Goal: Task Accomplishment & Management: Manage account settings

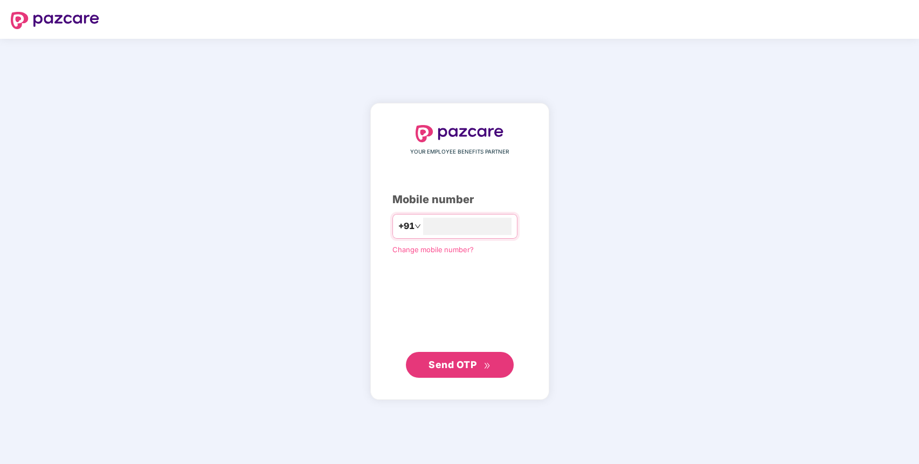
type input "**********"
click at [460, 365] on span "Send OTP" at bounding box center [452, 363] width 48 height 11
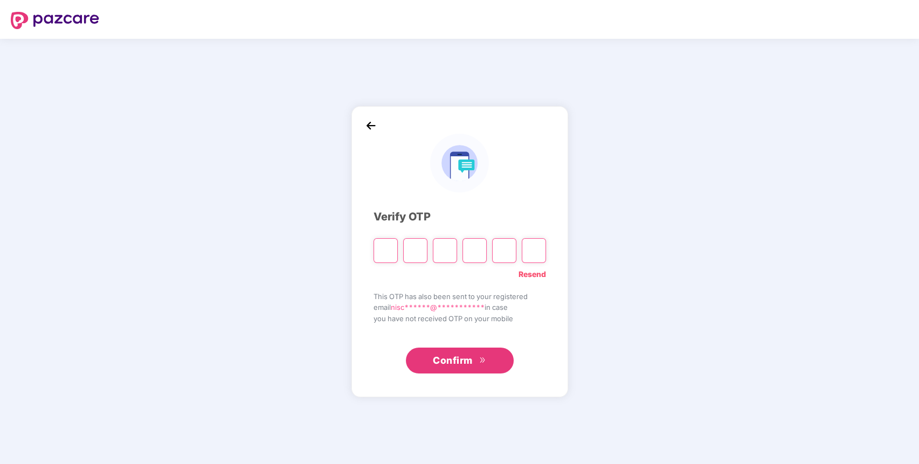
paste input "*"
type input "*"
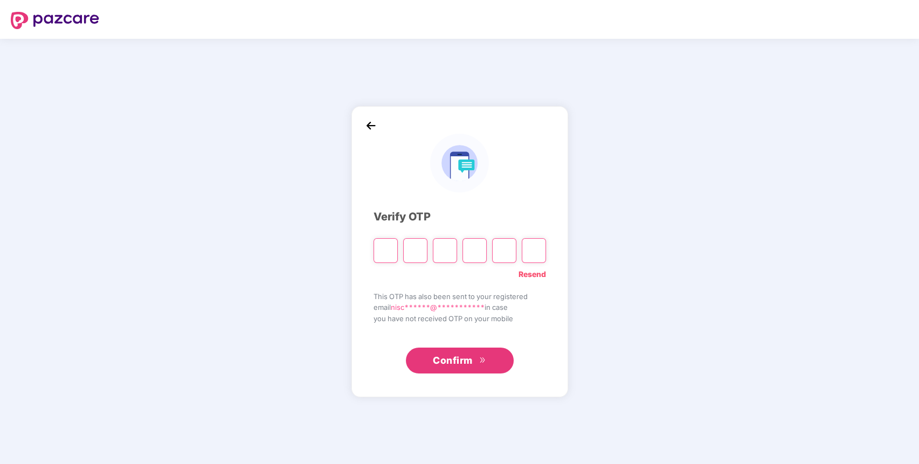
type input "*"
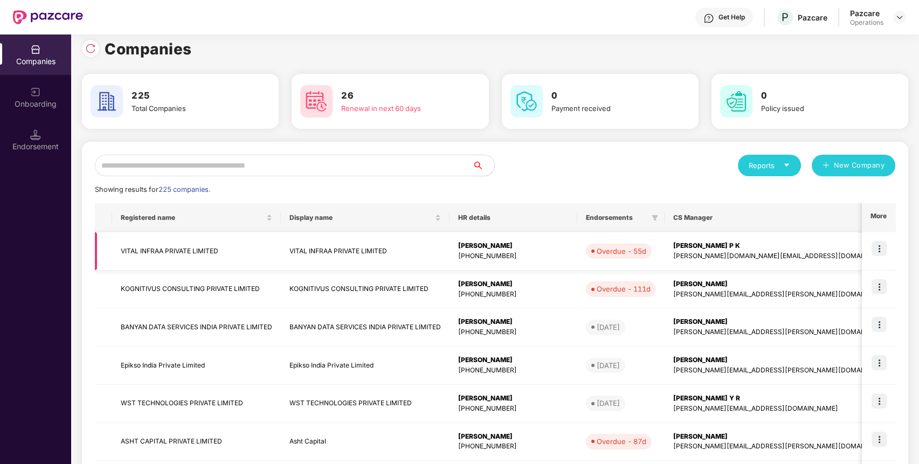
scroll to position [7, 0]
paste input "**********"
click at [216, 163] on input "text" at bounding box center [284, 167] width 378 height 22
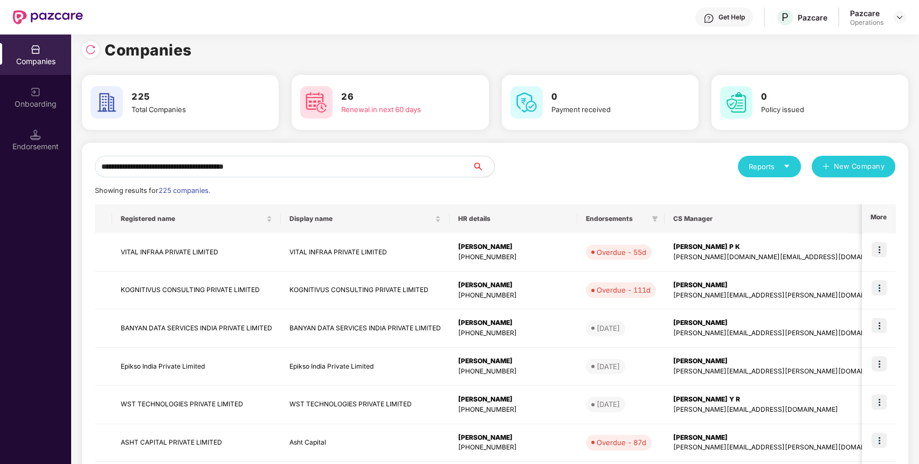
scroll to position [0, 0]
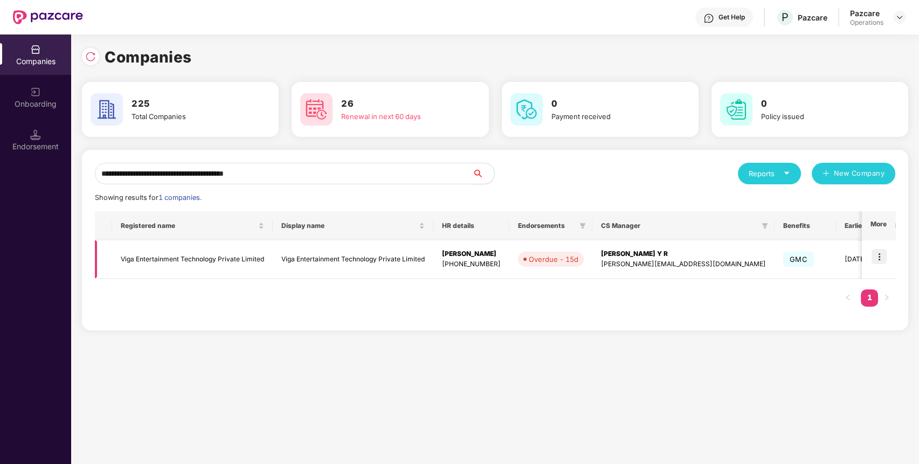
type input "**********"
click at [184, 253] on td "Viga Entertainment Technology Private Limited" at bounding box center [192, 259] width 161 height 38
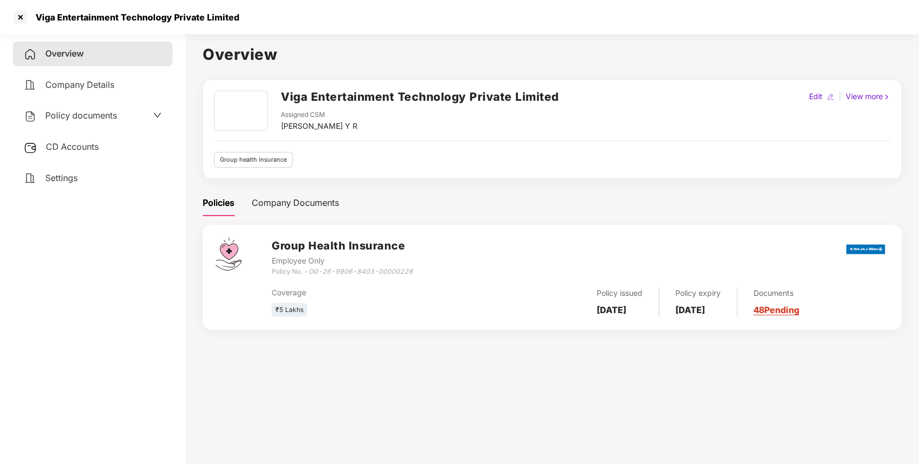
click at [95, 121] on div "Policy documents" at bounding box center [70, 116] width 93 height 14
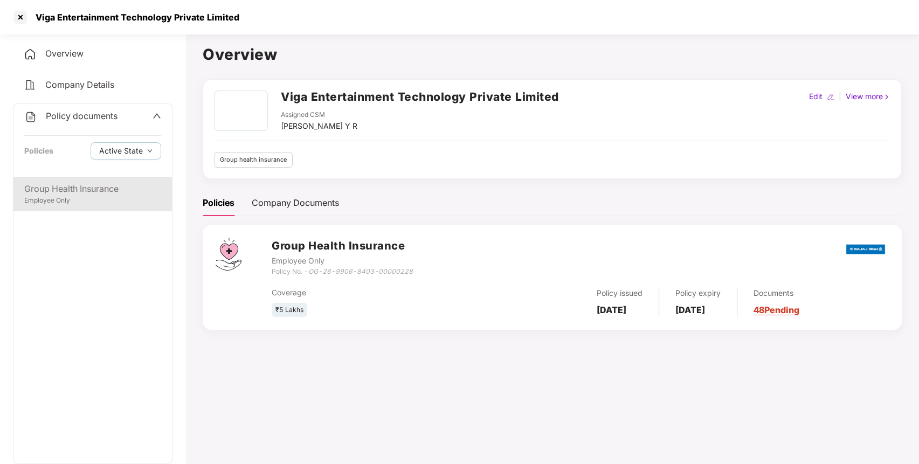
click at [92, 194] on div "Group Health Insurance" at bounding box center [92, 188] width 137 height 13
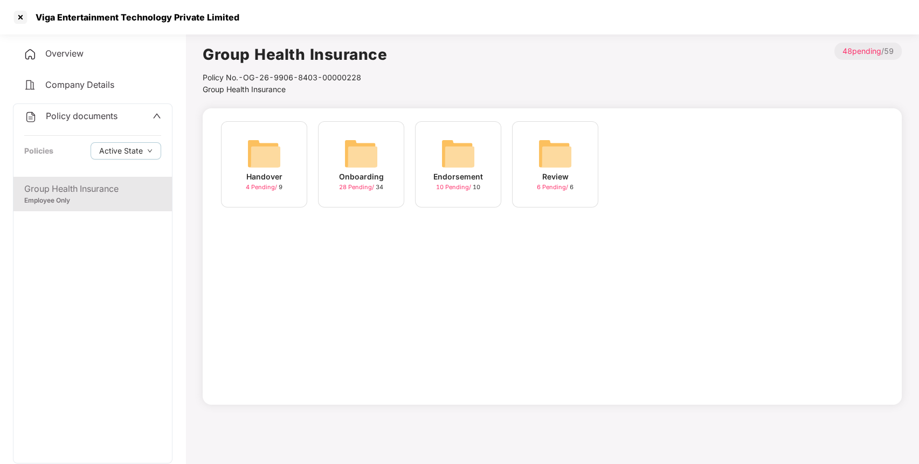
click at [355, 162] on img at bounding box center [361, 153] width 34 height 34
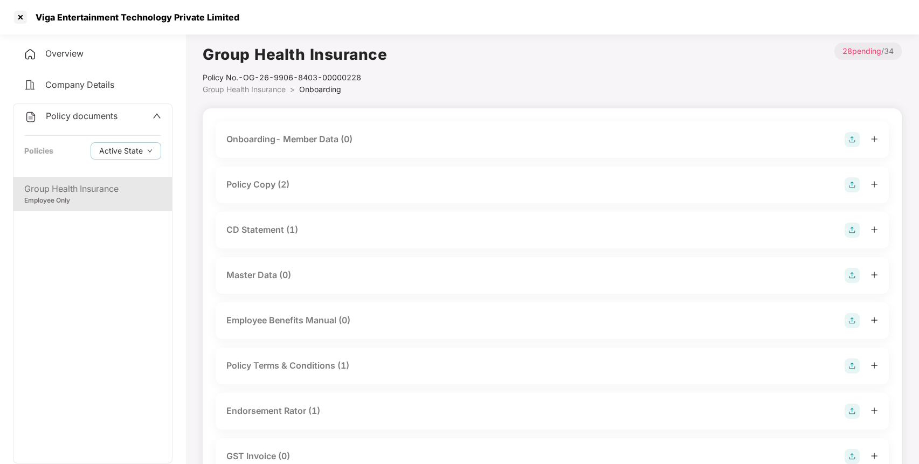
click at [341, 184] on div "Policy Copy (2)" at bounding box center [551, 184] width 651 height 15
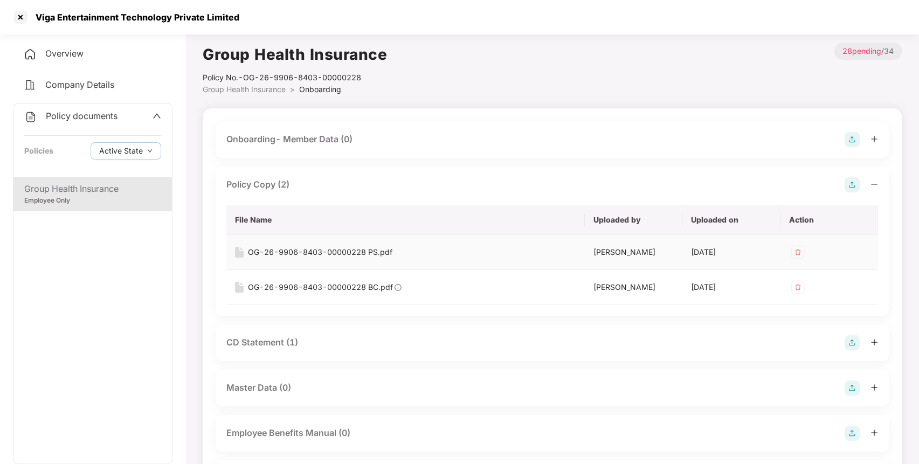
click at [346, 249] on div "OG-26-9906-8403-00000228 PS.pdf" at bounding box center [320, 252] width 144 height 12
click at [365, 286] on div "OG-26-9906-8403-00000228 BC.pdf" at bounding box center [320, 287] width 145 height 12
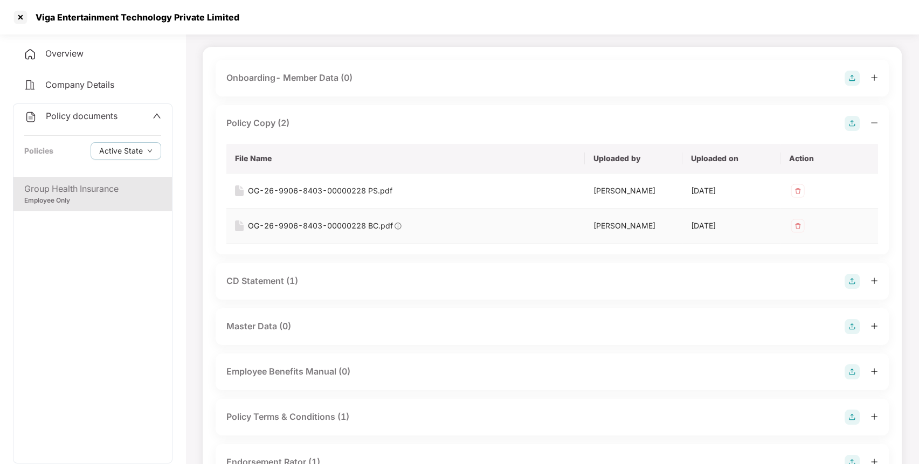
scroll to position [63, 0]
click at [411, 279] on div "CD Statement (1)" at bounding box center [551, 279] width 651 height 15
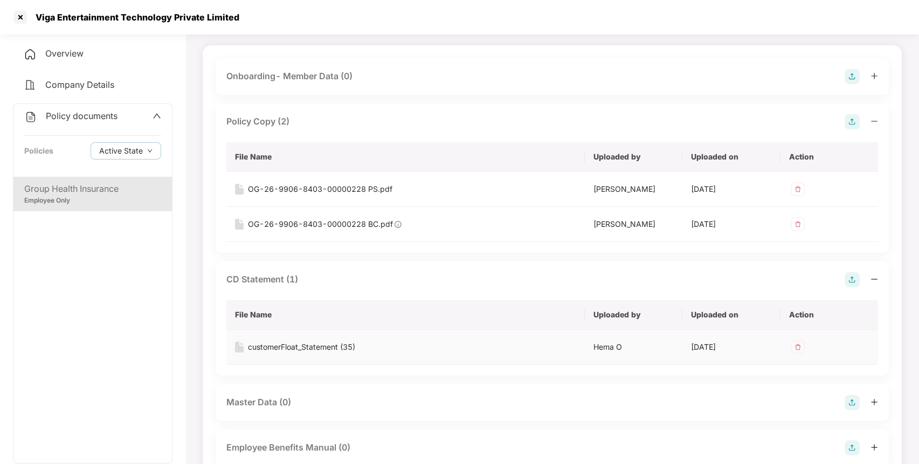
click at [311, 344] on div "customerFloat_Statement (35)" at bounding box center [301, 347] width 107 height 12
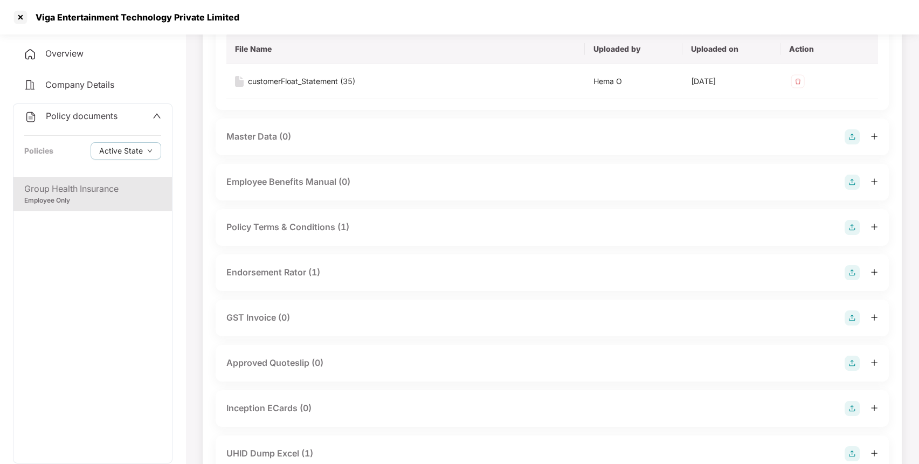
scroll to position [330, 0]
click at [348, 228] on div "Policy Terms & Conditions (1)" at bounding box center [287, 225] width 123 height 13
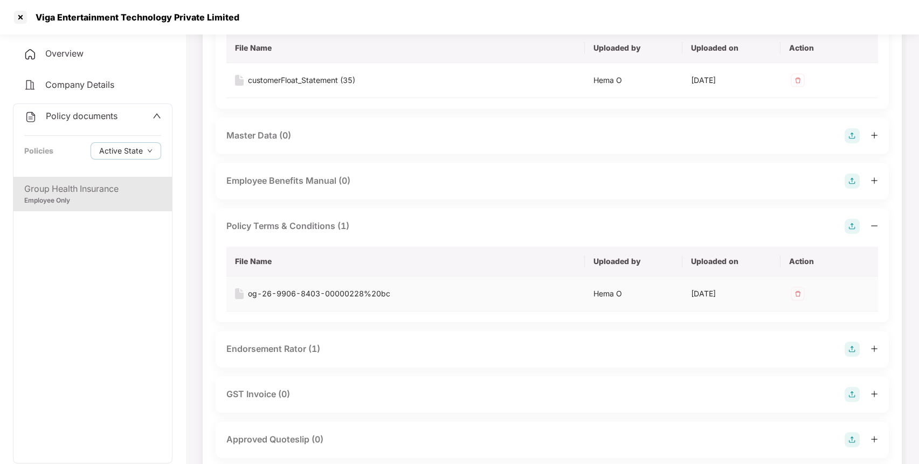
click at [324, 289] on div "og-26-9906-8403-00000228%20bc" at bounding box center [319, 294] width 142 height 12
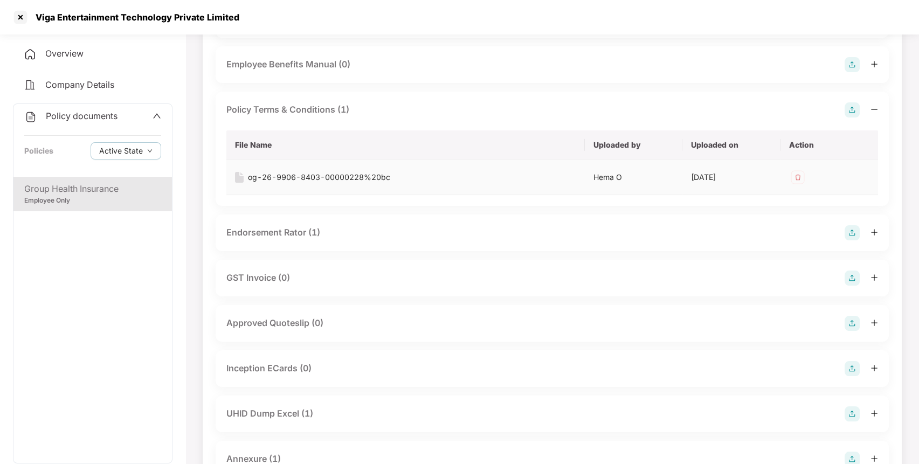
scroll to position [449, 0]
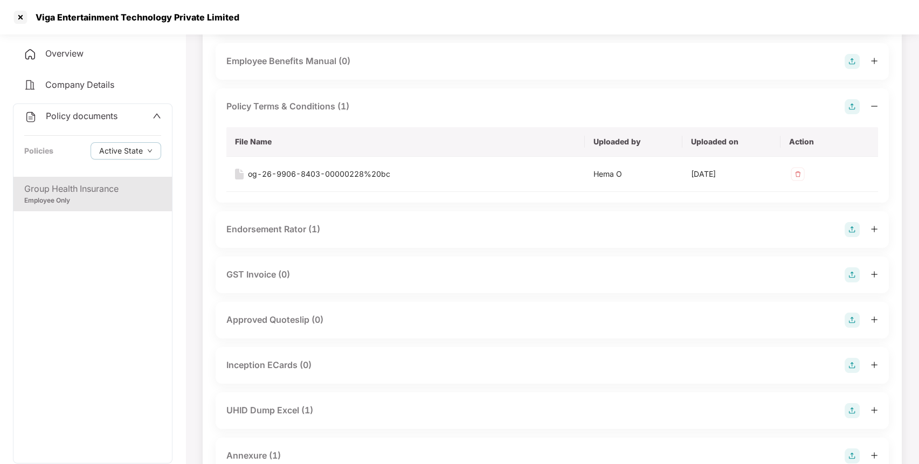
click at [393, 227] on div "Endorsement Rator (1)" at bounding box center [551, 229] width 651 height 15
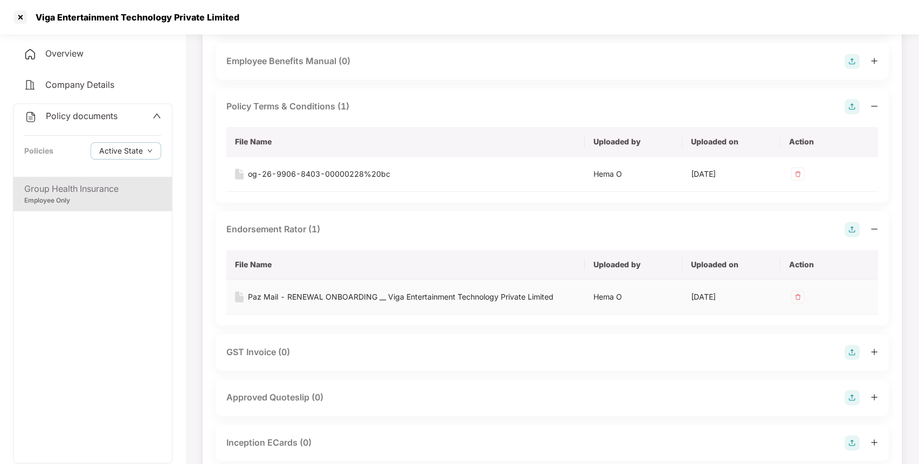
click at [411, 296] on div "Paz Mail - RENEWAL ONBOARDING __ Viga Entertainment Technology Private Limited" at bounding box center [401, 297] width 306 height 12
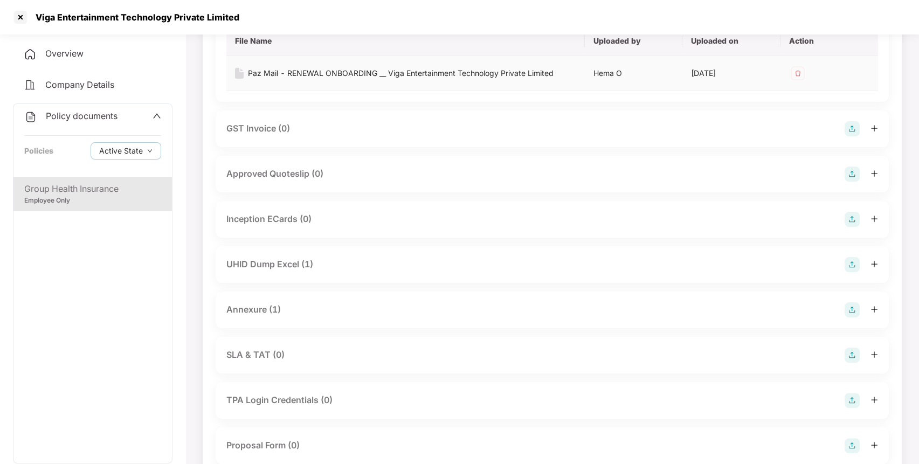
scroll to position [691, 0]
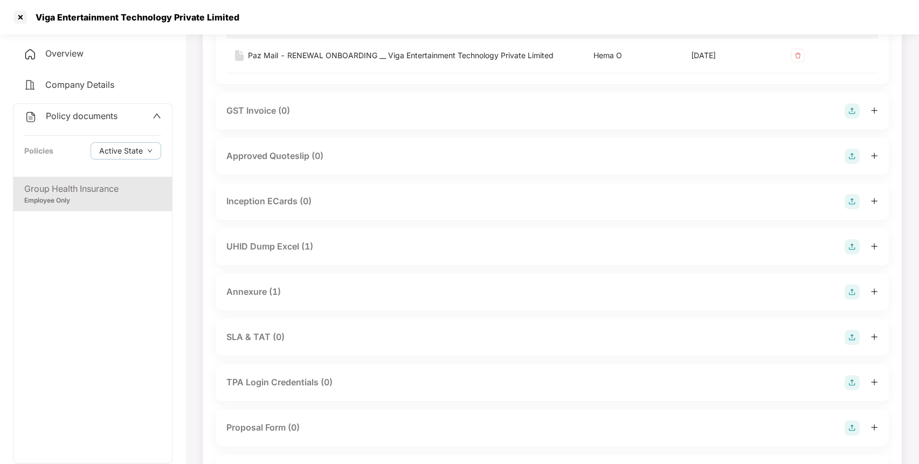
drag, startPoint x: 332, startPoint y: 235, endPoint x: 316, endPoint y: 241, distance: 17.7
click at [316, 241] on div "UHID Dump Excel (1)" at bounding box center [552, 246] width 673 height 37
click at [316, 241] on div "UHID Dump Excel (1)" at bounding box center [551, 246] width 651 height 15
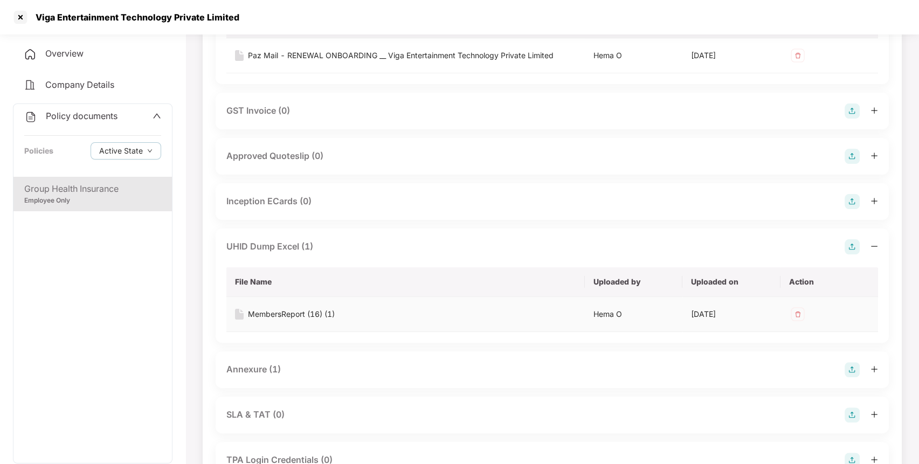
click at [317, 310] on div "MembersReport (16) (1)" at bounding box center [291, 314] width 87 height 12
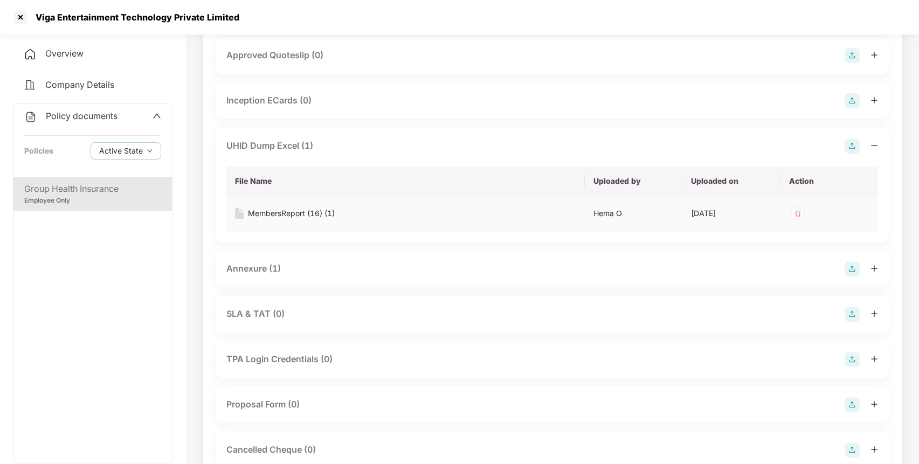
scroll to position [798, 0]
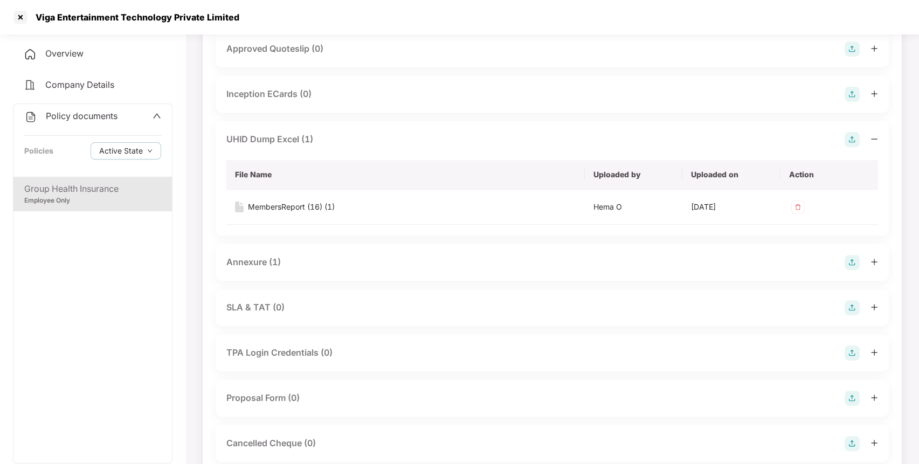
click at [360, 269] on div "Annexure (1)" at bounding box center [552, 262] width 673 height 37
click at [357, 264] on div "Annexure (1)" at bounding box center [551, 262] width 651 height 15
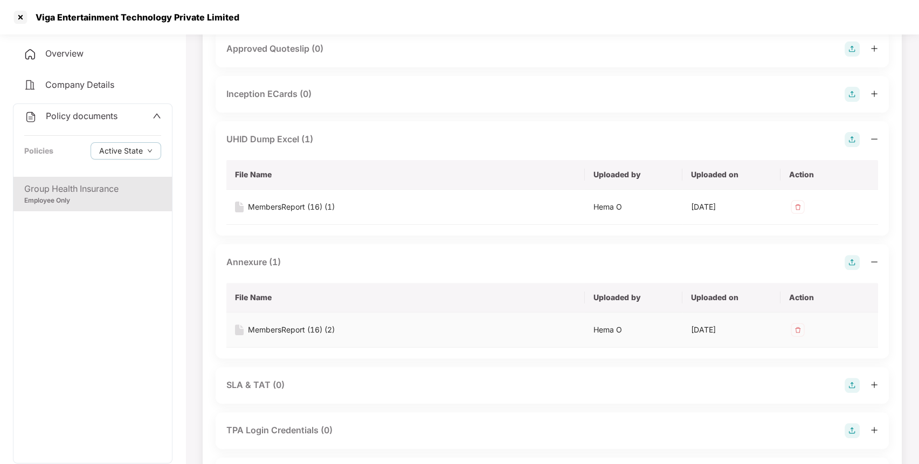
click at [316, 326] on div "MembersReport (16) (2)" at bounding box center [291, 330] width 87 height 12
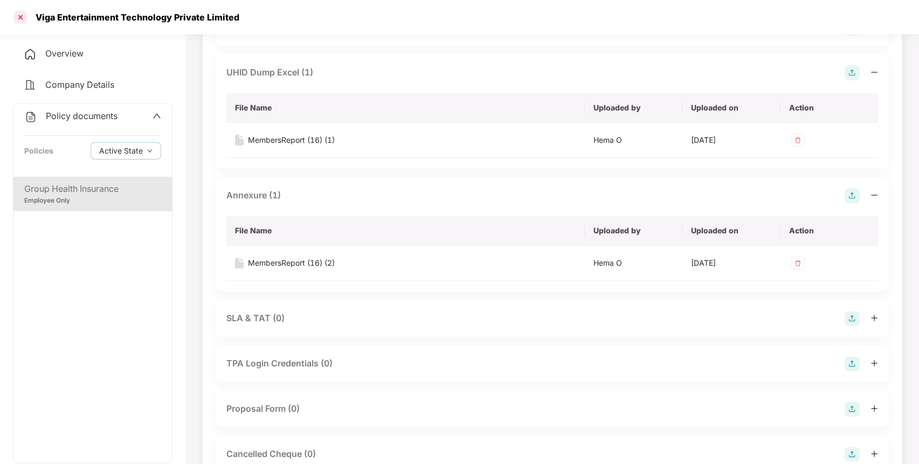
click at [17, 18] on div at bounding box center [20, 17] width 17 height 17
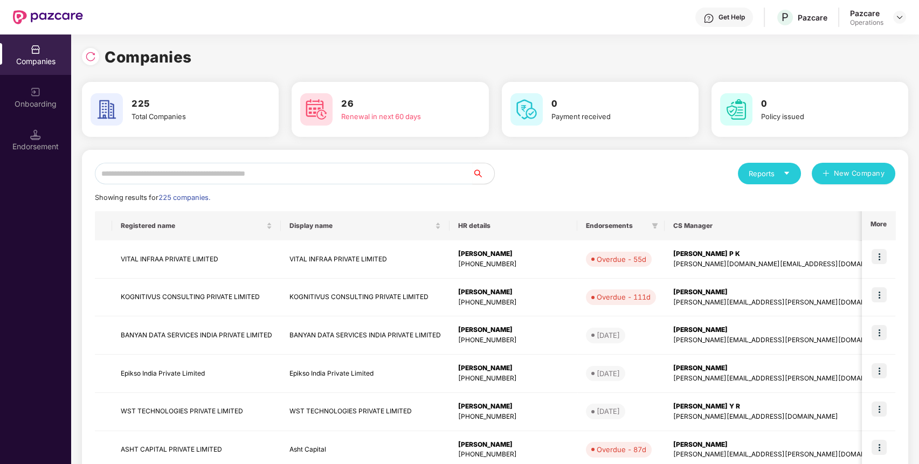
scroll to position [0, 0]
paste input "**********"
click at [264, 167] on input "text" at bounding box center [284, 174] width 378 height 22
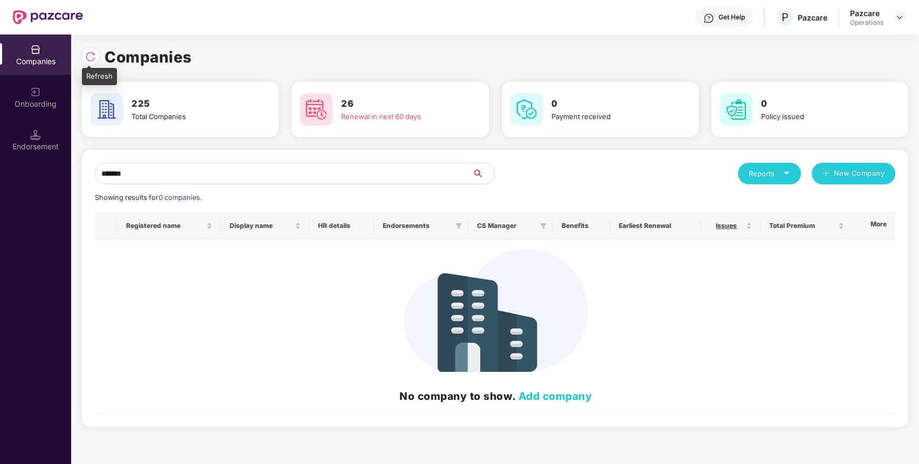
click at [91, 51] on img at bounding box center [90, 56] width 11 height 11
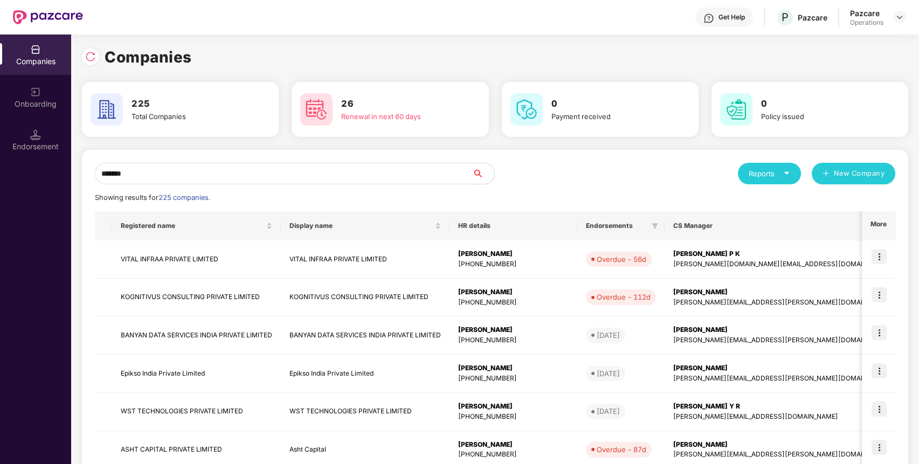
click at [175, 179] on input "*******" at bounding box center [284, 174] width 378 height 22
click at [175, 173] on input "*******" at bounding box center [284, 174] width 378 height 22
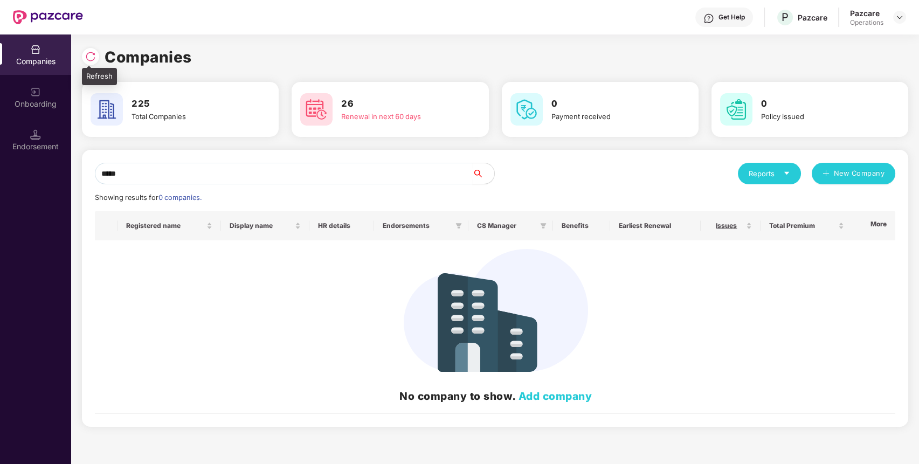
click at [95, 54] on img at bounding box center [90, 56] width 11 height 11
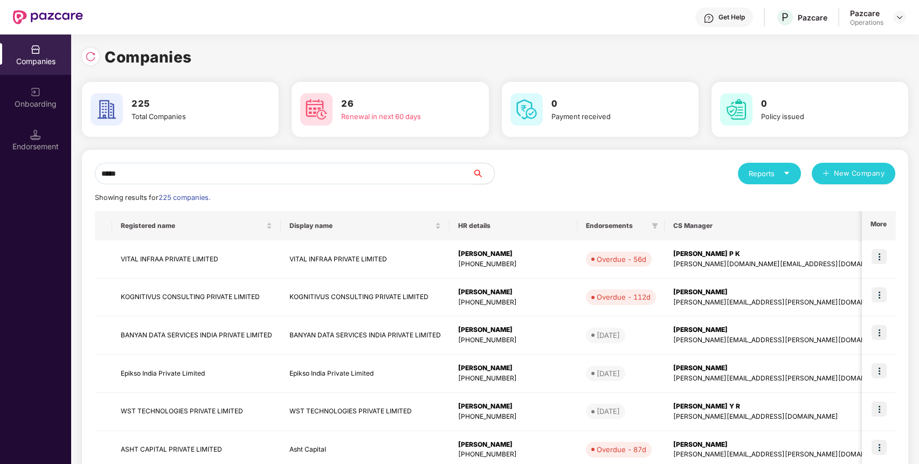
click at [175, 169] on input "*****" at bounding box center [284, 174] width 378 height 22
click at [87, 53] on img at bounding box center [90, 56] width 11 height 11
click at [157, 171] on input "*****" at bounding box center [284, 174] width 378 height 22
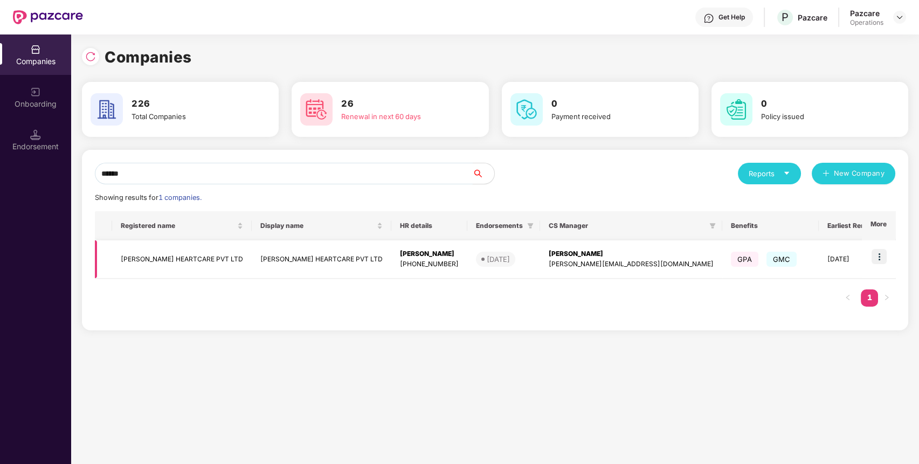
type input "*****"
click at [183, 261] on td "[PERSON_NAME] HEARTCARE PVT LTD" at bounding box center [182, 259] width 140 height 38
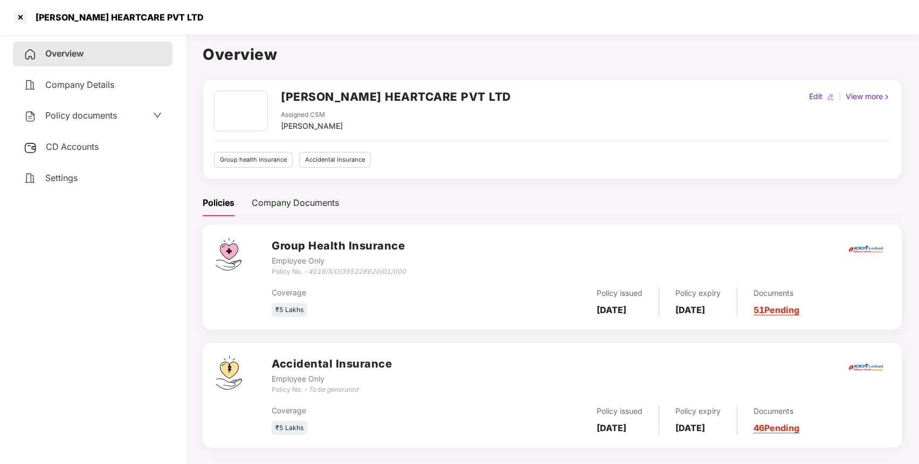
click at [108, 112] on span "Policy documents" at bounding box center [81, 115] width 72 height 11
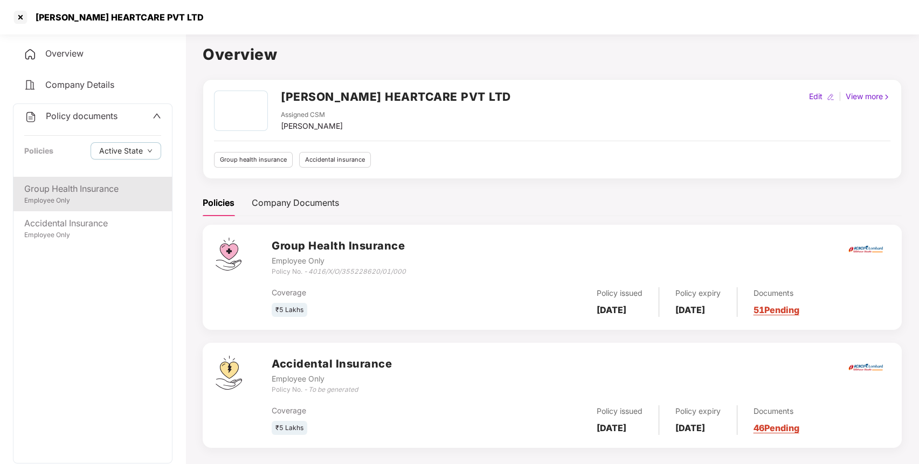
click at [86, 186] on div "Group Health Insurance" at bounding box center [92, 188] width 137 height 13
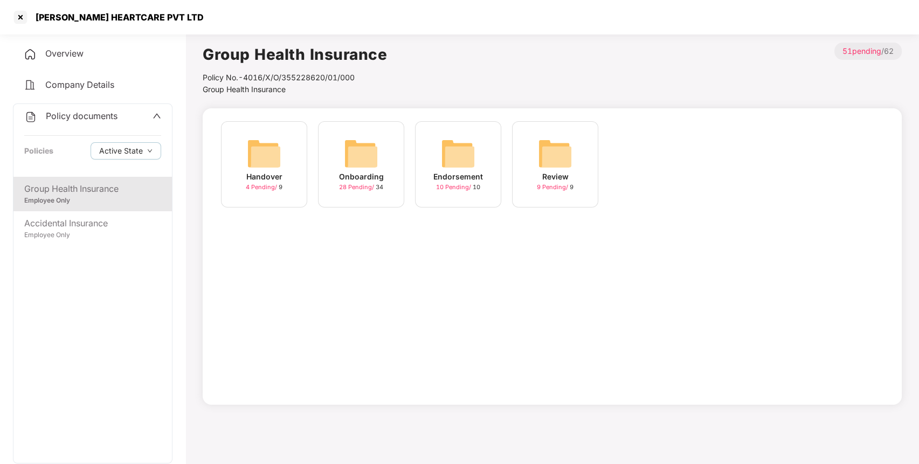
click at [457, 152] on img at bounding box center [458, 153] width 34 height 34
click at [349, 155] on img at bounding box center [361, 153] width 34 height 34
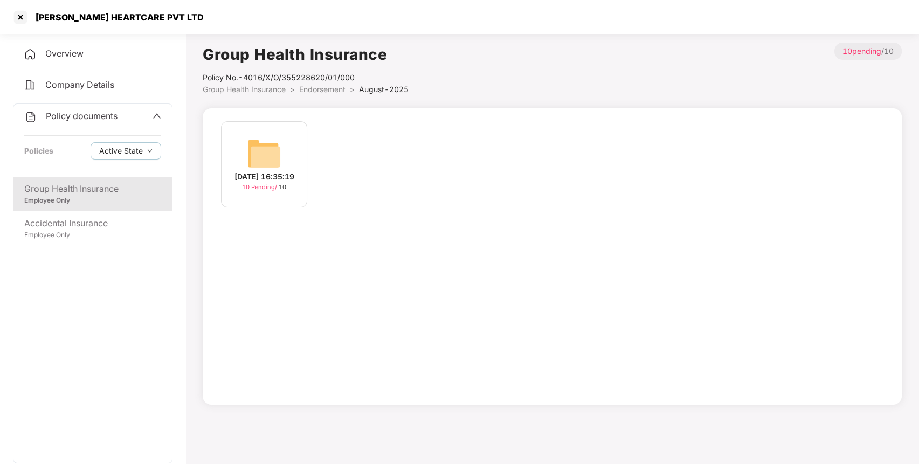
click at [251, 90] on span "Group Health Insurance" at bounding box center [244, 89] width 83 height 9
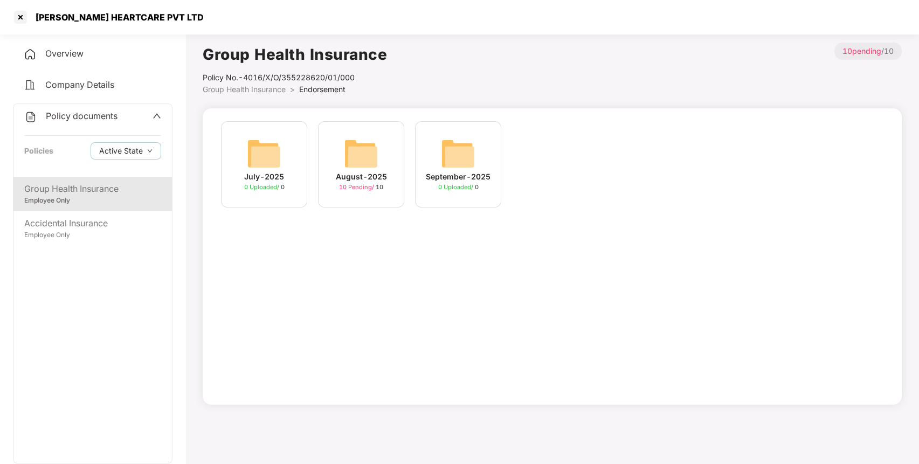
click at [259, 91] on span "Group Health Insurance" at bounding box center [244, 89] width 83 height 9
click at [377, 156] on img at bounding box center [361, 153] width 34 height 34
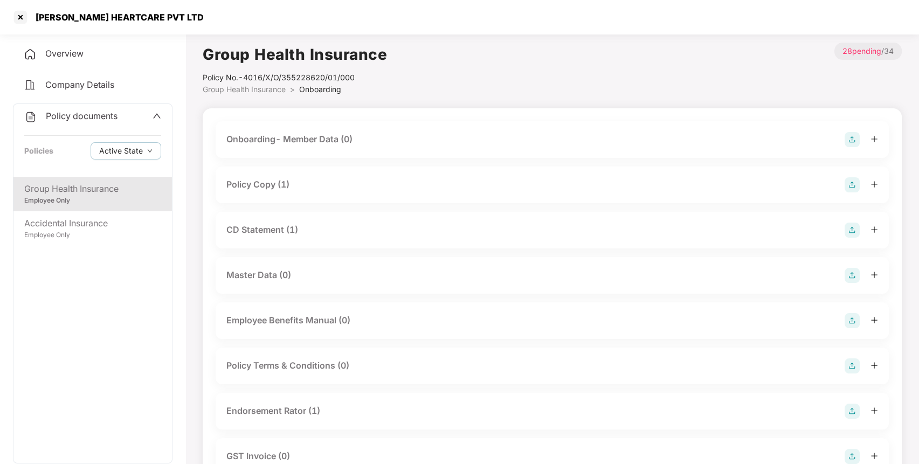
click at [296, 178] on div "Policy Copy (1)" at bounding box center [551, 184] width 651 height 15
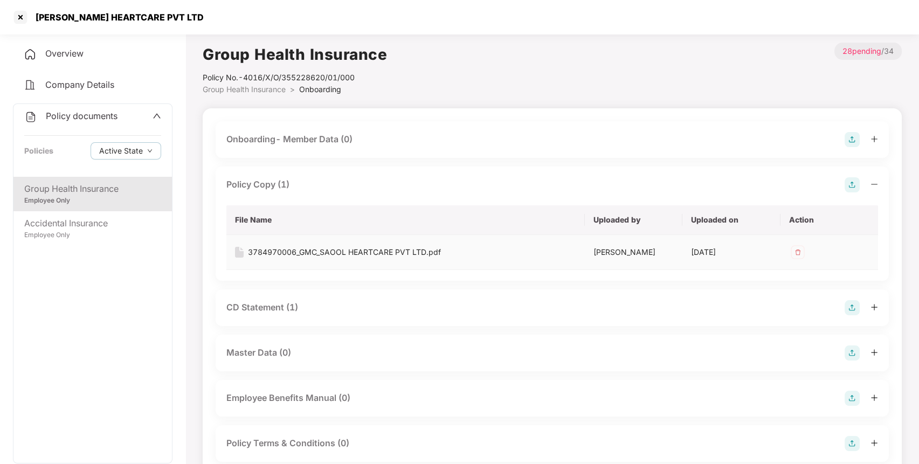
click at [312, 251] on div "3784970006_GMC_SAOOL HEARTCARE PVT LTD.pdf" at bounding box center [344, 252] width 193 height 12
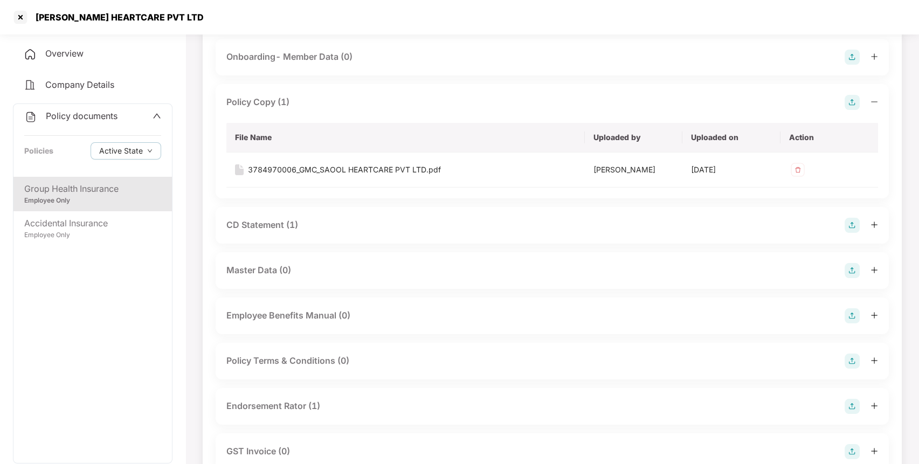
scroll to position [83, 0]
click at [300, 225] on div "CD Statement (1)" at bounding box center [551, 224] width 651 height 15
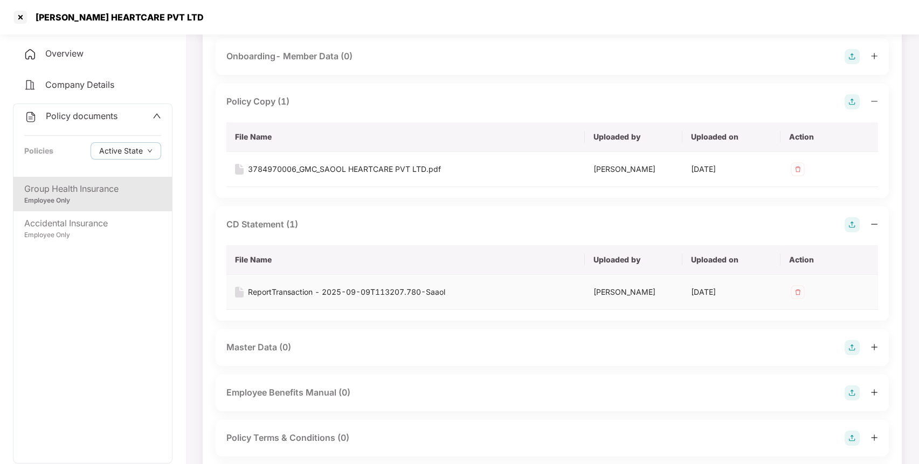
click at [287, 290] on div "ReportTransaction - 2025-09-09T113207.780-Saaol" at bounding box center [346, 292] width 197 height 12
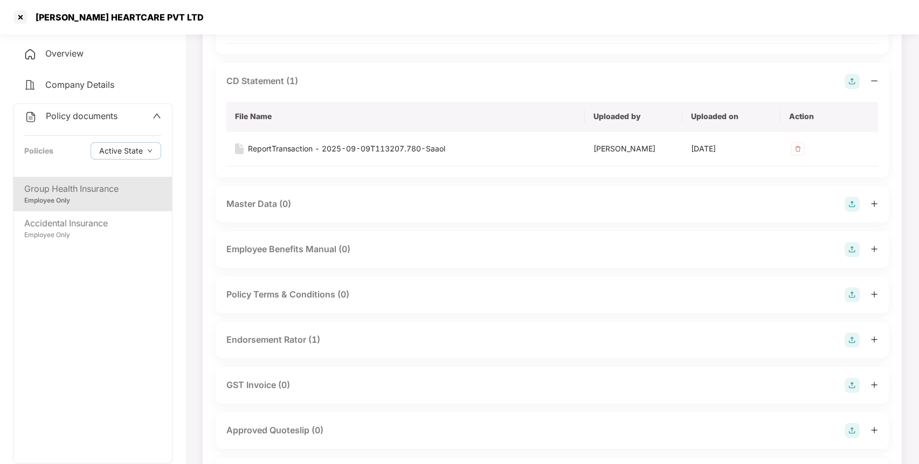
scroll to position [227, 0]
click at [259, 344] on div "Endorsement Rator (1)" at bounding box center [273, 338] width 94 height 13
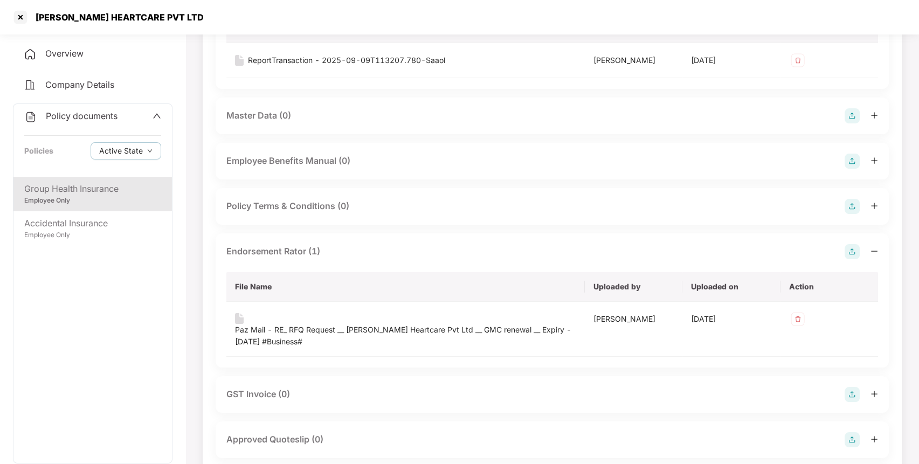
scroll to position [314, 0]
click at [284, 339] on div "Paz Mail - RE_ RFQ Request __ [PERSON_NAME] Heartcare Pvt Ltd __ GMC renewal __…" at bounding box center [405, 336] width 341 height 24
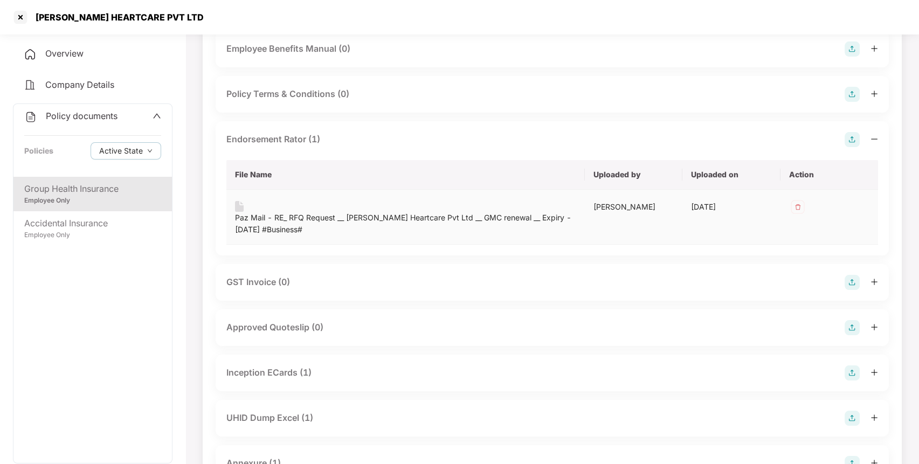
scroll to position [436, 0]
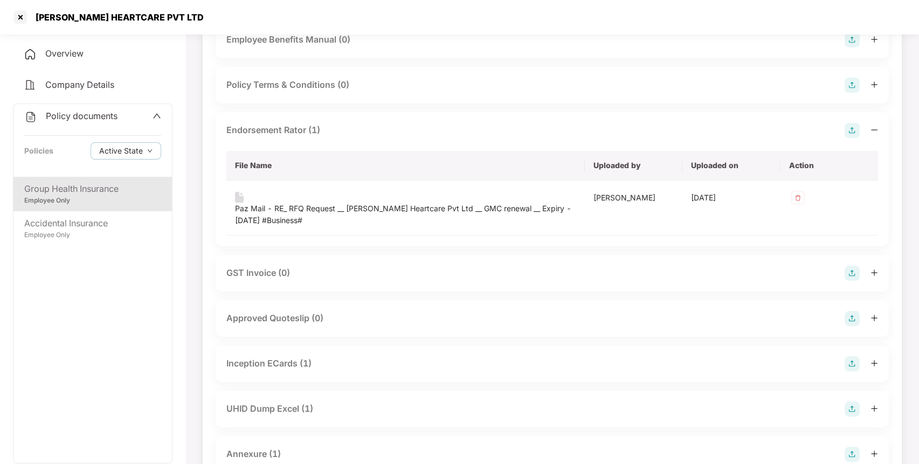
click at [296, 363] on div "Inception ECards (1)" at bounding box center [268, 363] width 85 height 13
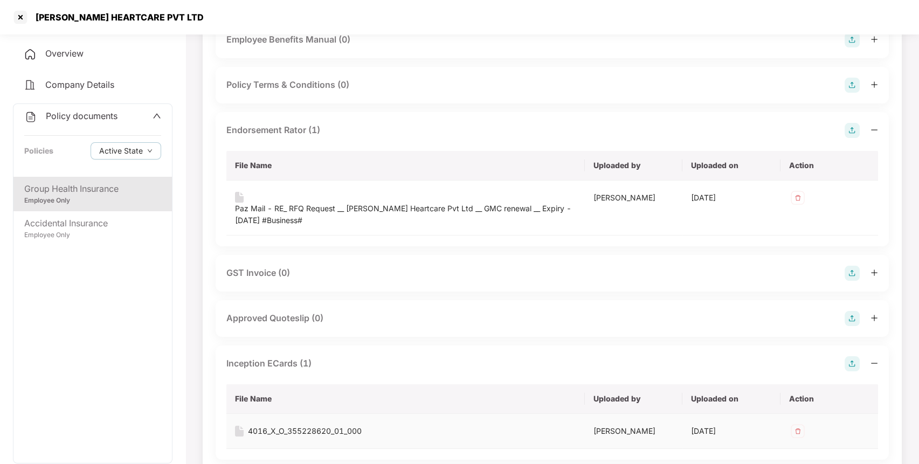
click at [306, 428] on div "4016_X_O_355228620_01_000" at bounding box center [305, 431] width 114 height 12
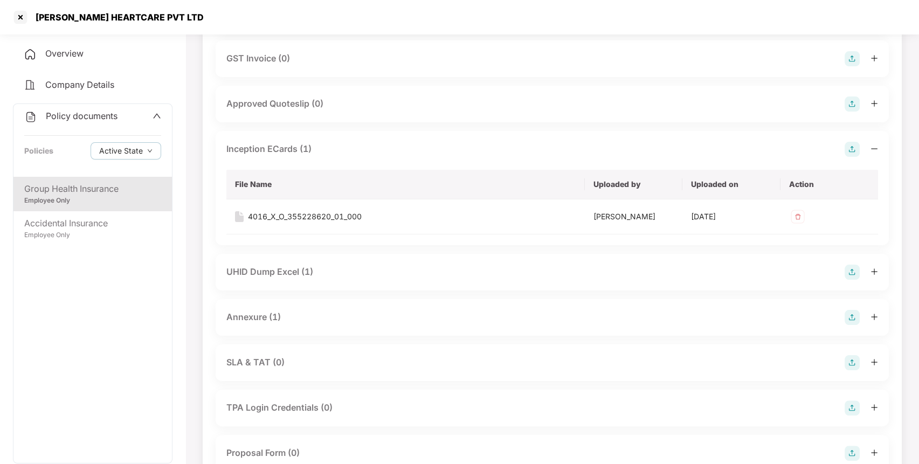
scroll to position [651, 0]
click at [296, 276] on div "UHID Dump Excel (1)" at bounding box center [269, 271] width 87 height 13
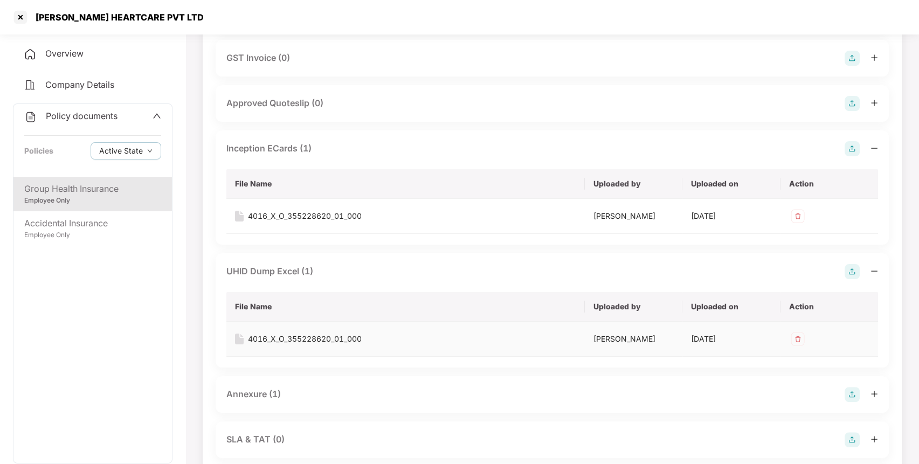
click at [311, 334] on div "4016_X_O_355228620_01_000" at bounding box center [305, 339] width 114 height 12
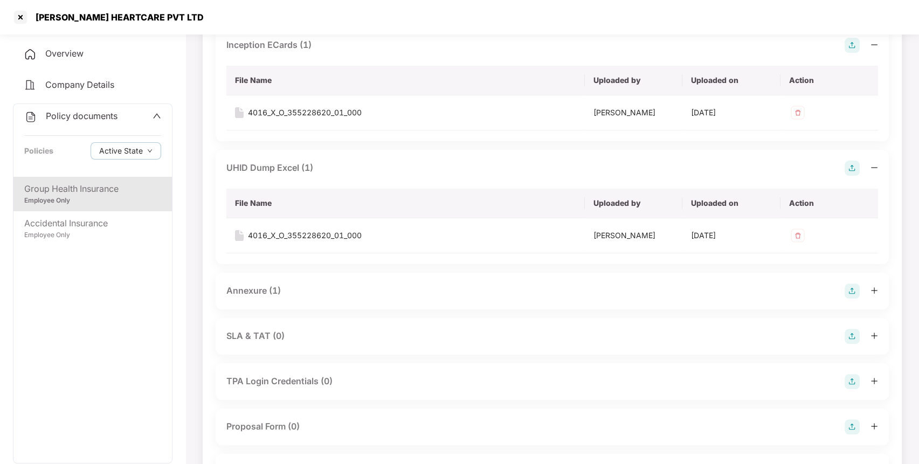
scroll to position [757, 0]
click at [344, 287] on div "Annexure (1)" at bounding box center [551, 288] width 651 height 15
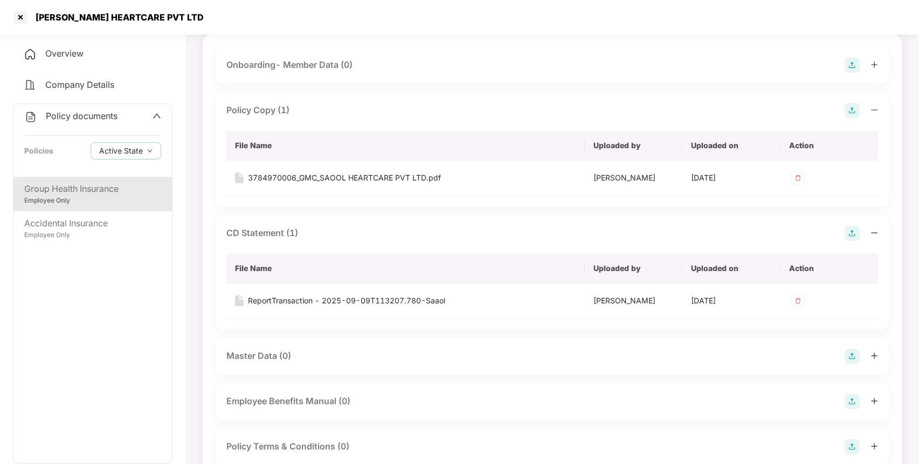
scroll to position [74, 0]
click at [43, 221] on div "Accidental Insurance" at bounding box center [92, 223] width 137 height 13
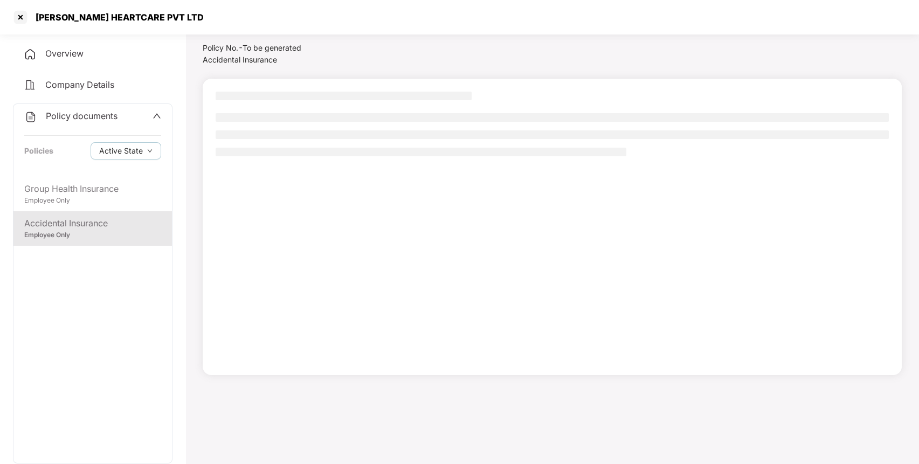
scroll to position [30, 0]
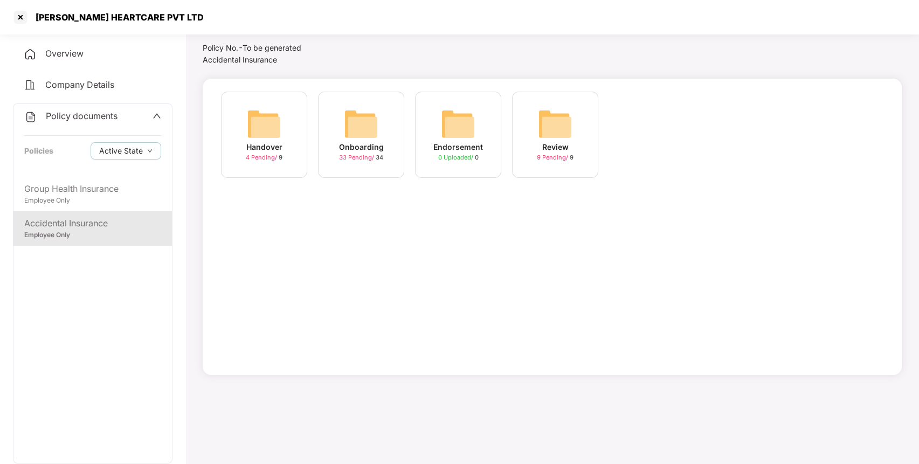
click at [355, 123] on img at bounding box center [361, 124] width 34 height 34
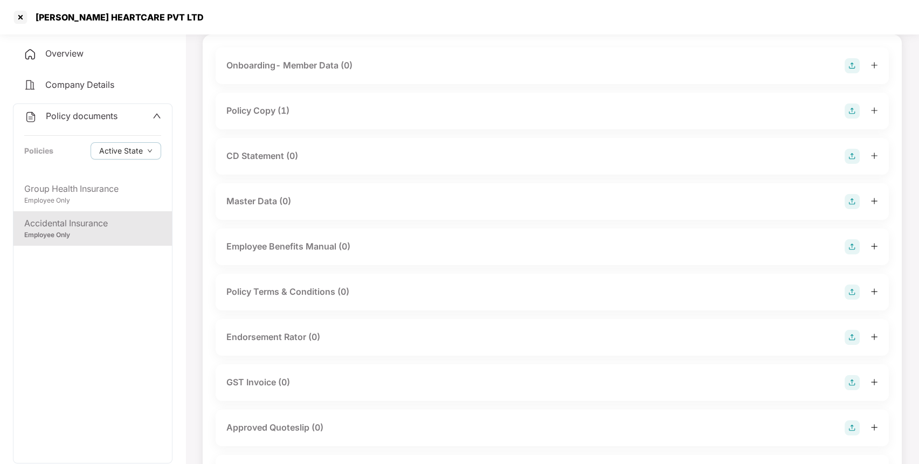
scroll to position [0, 0]
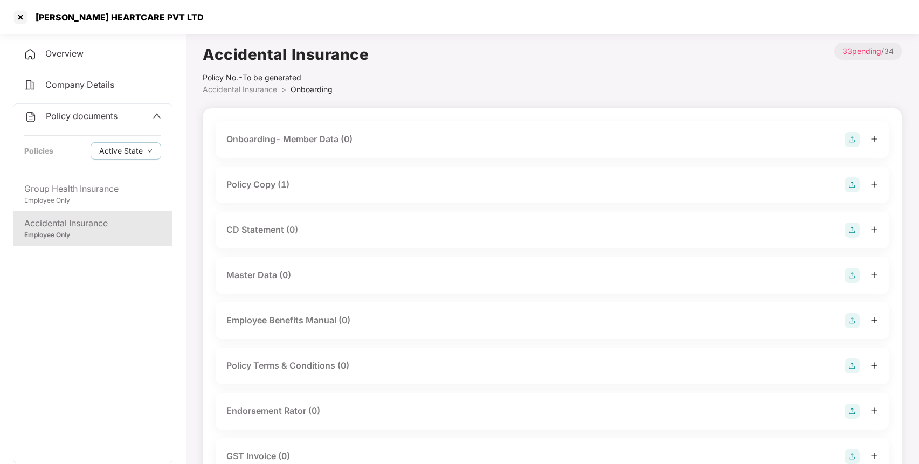
click at [262, 184] on div "Policy Copy (1)" at bounding box center [257, 184] width 63 height 13
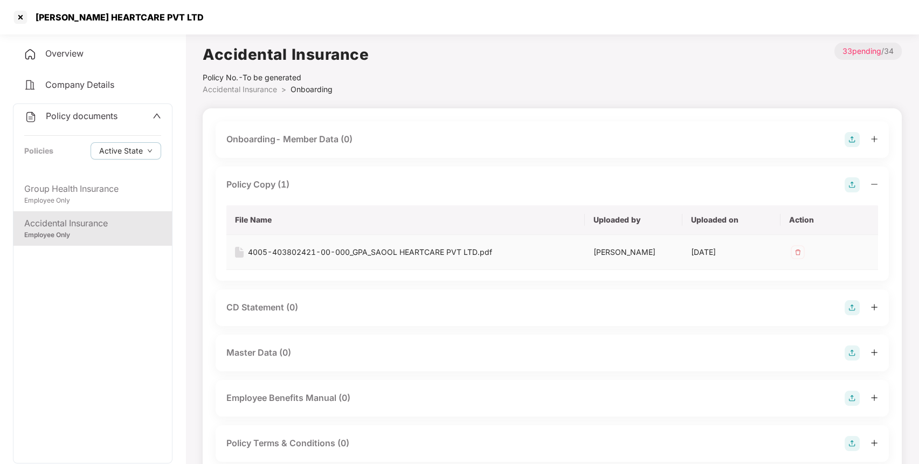
click at [296, 246] on div "4005-403802421-00-000_GPA_SAOOL HEARTCARE PVT LTD.pdf" at bounding box center [370, 252] width 244 height 12
click at [22, 17] on div at bounding box center [20, 17] width 17 height 17
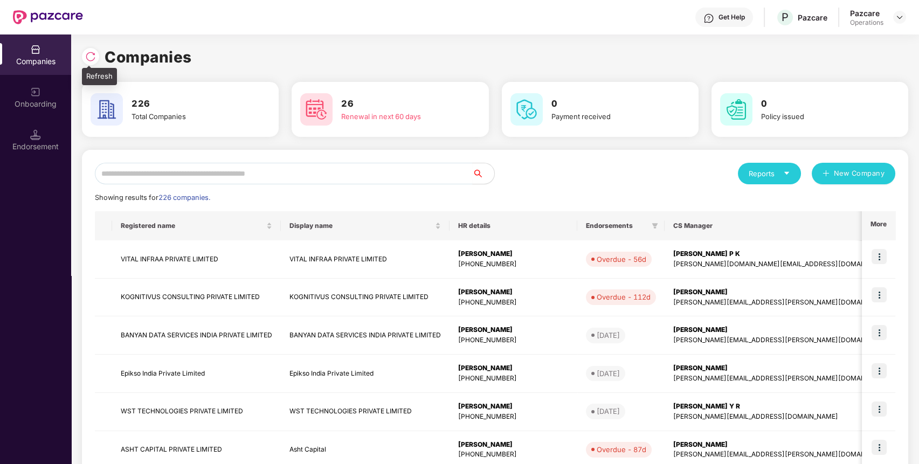
click at [89, 53] on img at bounding box center [90, 56] width 11 height 11
click at [89, 50] on div at bounding box center [90, 56] width 17 height 17
click at [202, 178] on input "text" at bounding box center [284, 174] width 378 height 22
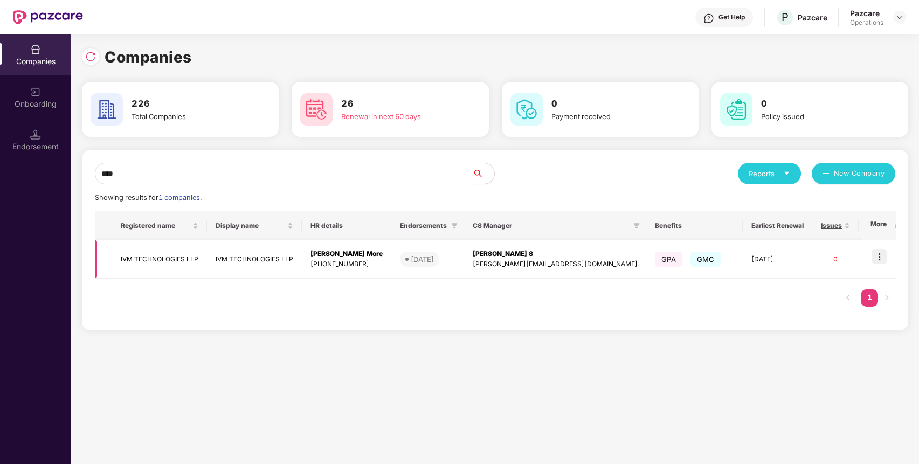
type input "***"
click at [152, 252] on td "IVM TECHNOLOGIES LLP" at bounding box center [159, 259] width 95 height 38
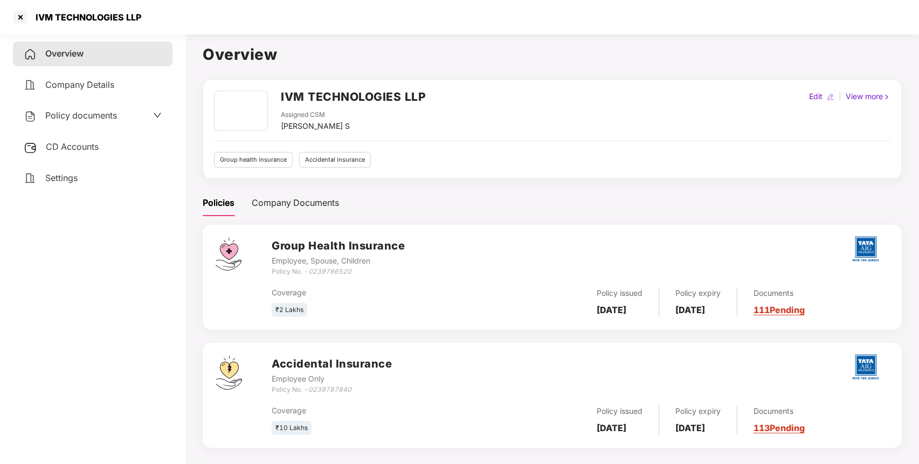
click at [93, 147] on span "CD Accounts" at bounding box center [72, 146] width 53 height 11
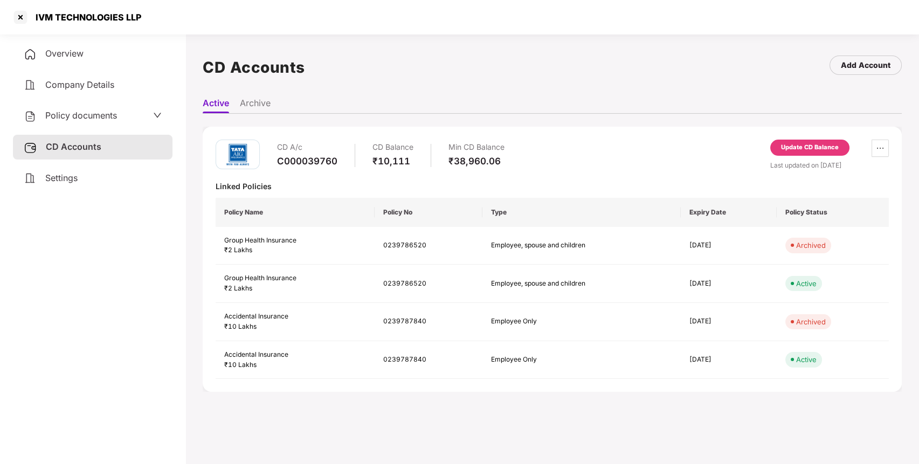
click at [808, 145] on div "Update CD Balance" at bounding box center [810, 148] width 58 height 10
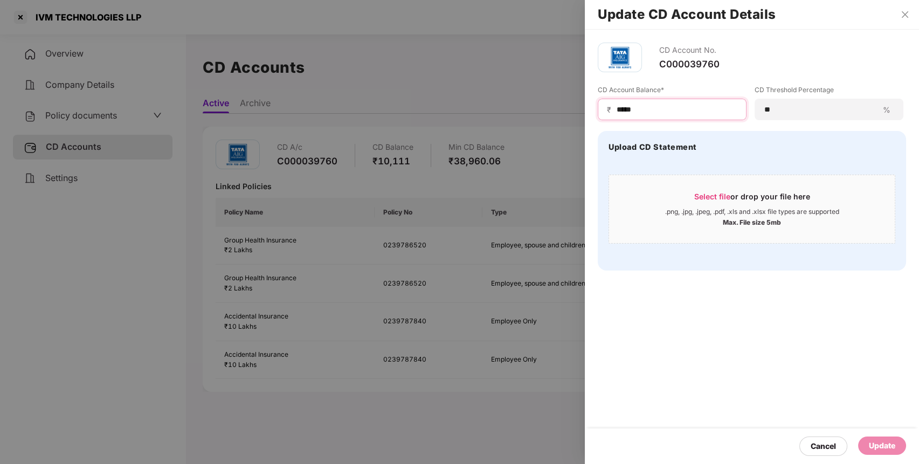
click at [650, 107] on input "*****" at bounding box center [676, 109] width 122 height 11
type input "*****"
click at [869, 440] on div "Update" at bounding box center [882, 446] width 26 height 12
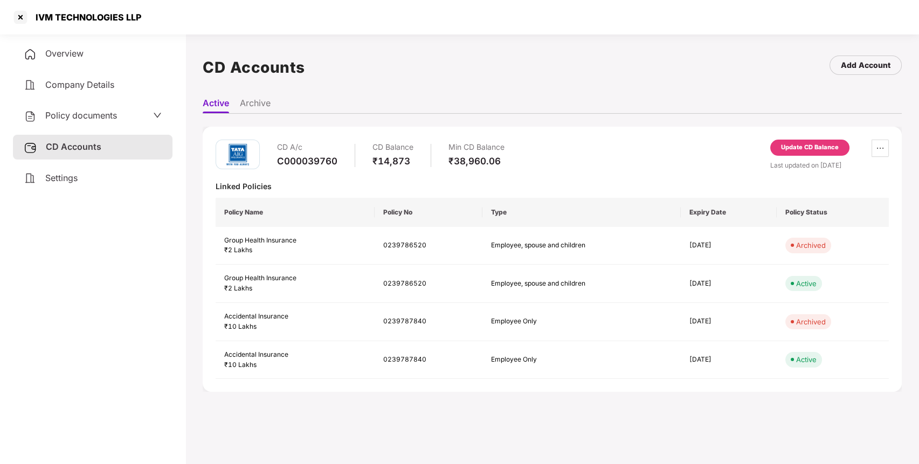
click at [96, 110] on span "Policy documents" at bounding box center [81, 115] width 72 height 11
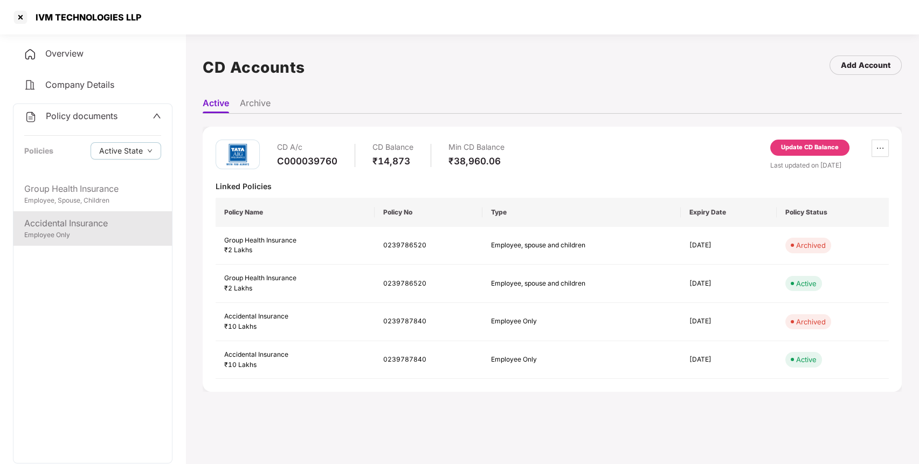
click at [58, 224] on div "Accidental Insurance" at bounding box center [92, 223] width 137 height 13
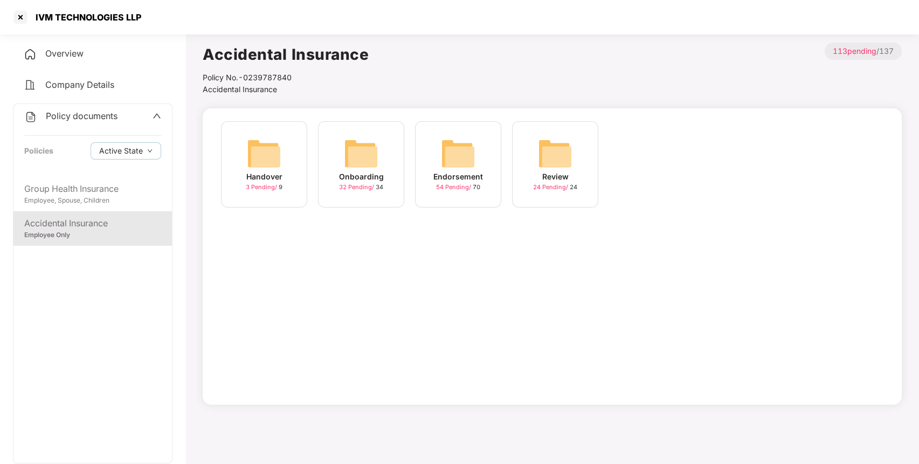
click at [461, 166] on img at bounding box center [458, 153] width 34 height 34
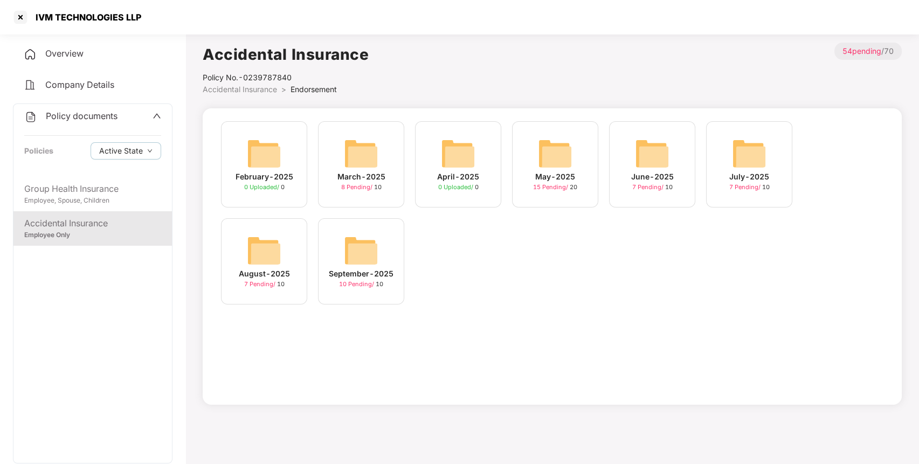
click at [358, 253] on img at bounding box center [361, 250] width 34 height 34
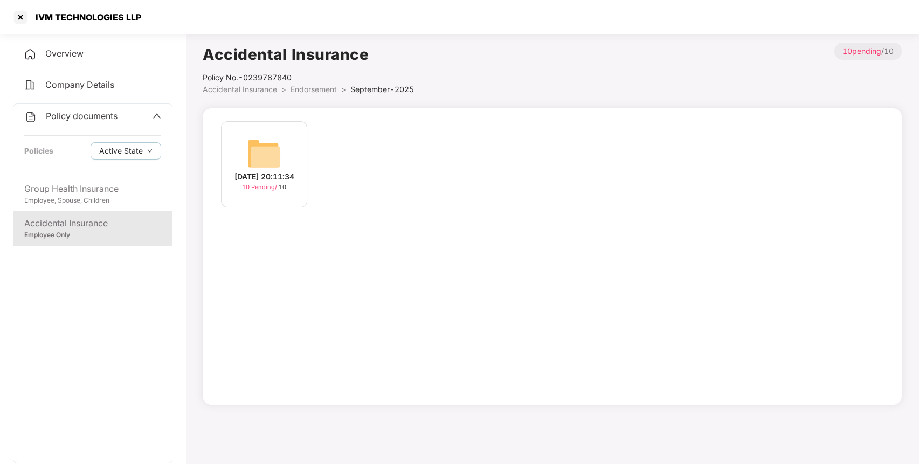
click at [237, 141] on div "[DATE] 20:11:34 10 Pending / 10" at bounding box center [264, 164] width 86 height 86
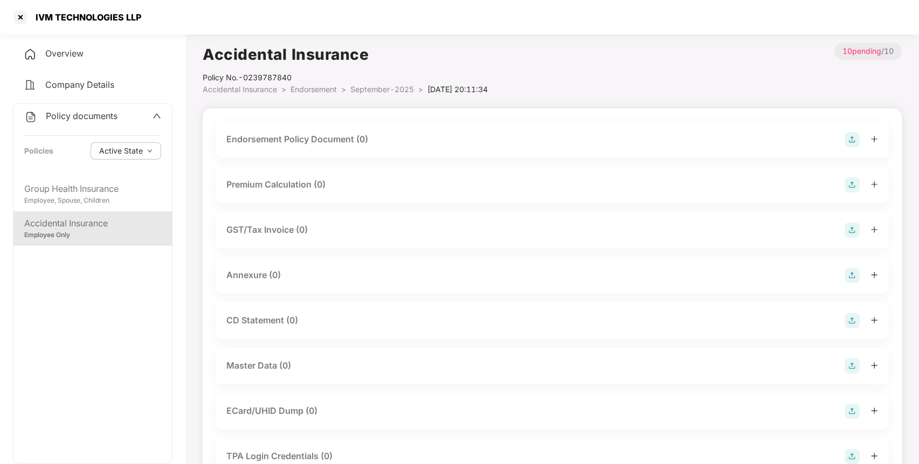
click at [853, 134] on img at bounding box center [851, 139] width 15 height 15
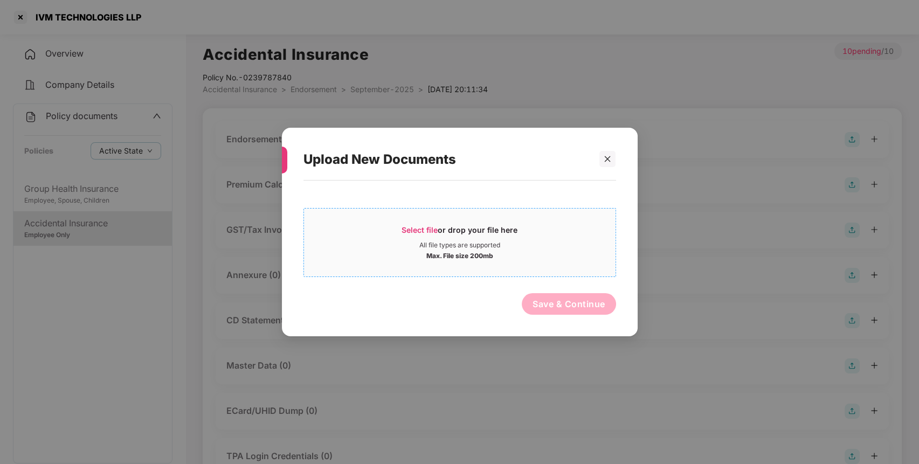
click at [417, 227] on span "Select file" at bounding box center [419, 229] width 36 height 9
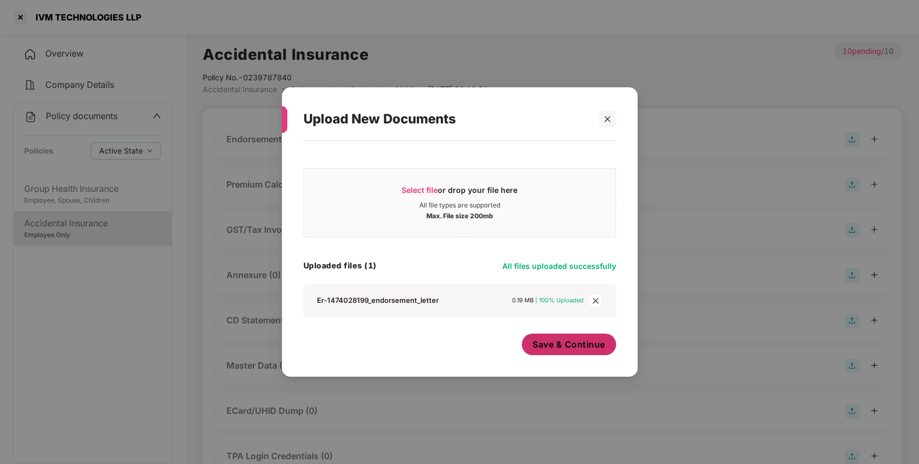
click at [574, 350] on span "Save & Continue" at bounding box center [568, 344] width 73 height 12
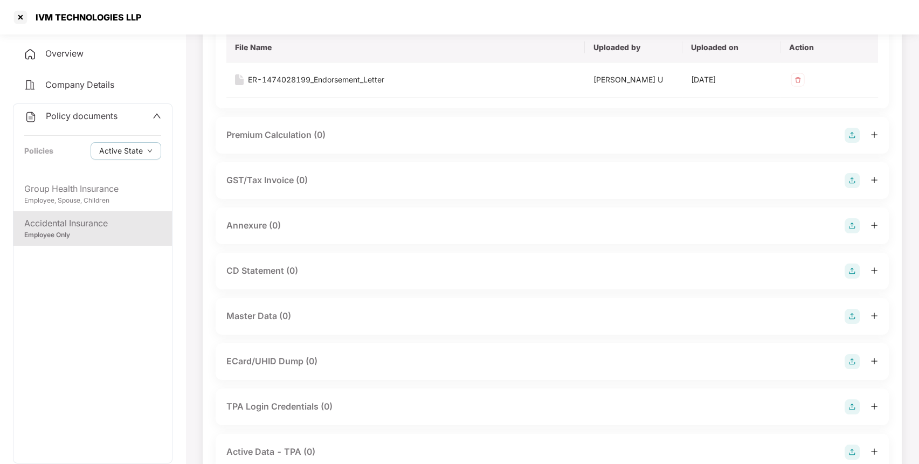
scroll to position [128, 0]
click at [849, 220] on img at bounding box center [851, 225] width 15 height 15
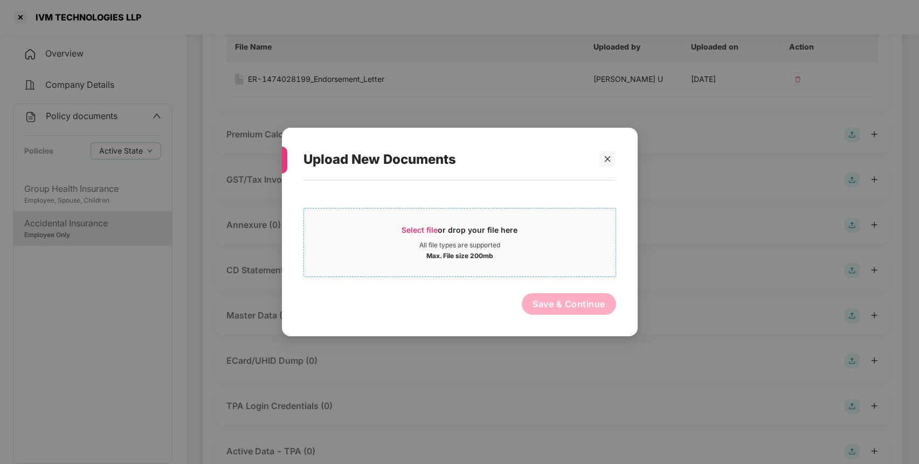
click at [416, 231] on span "Select file" at bounding box center [419, 229] width 36 height 9
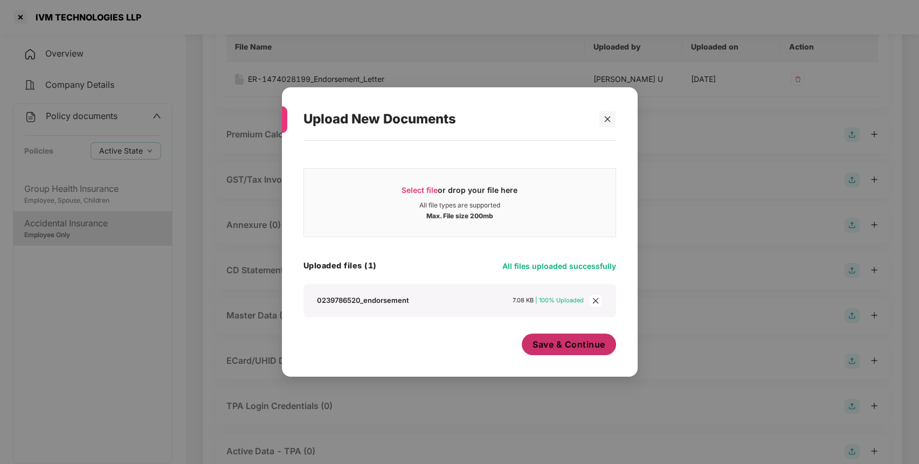
click at [564, 350] on button "Save & Continue" at bounding box center [569, 345] width 94 height 22
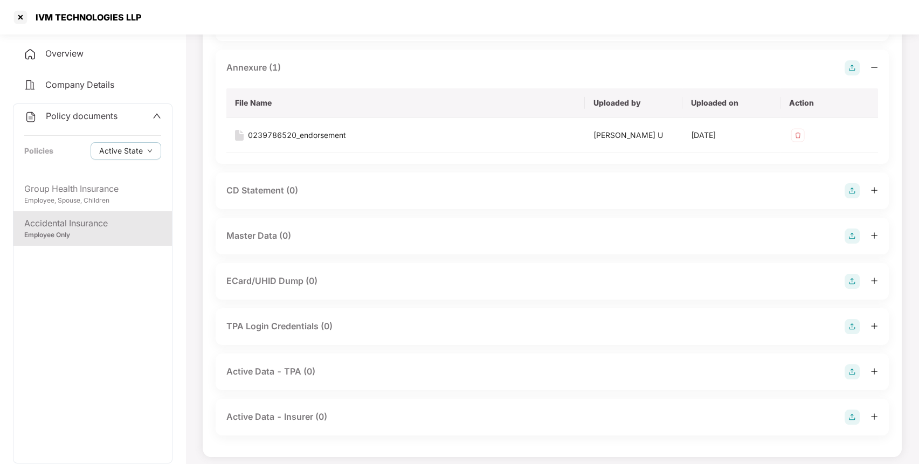
scroll to position [290, 0]
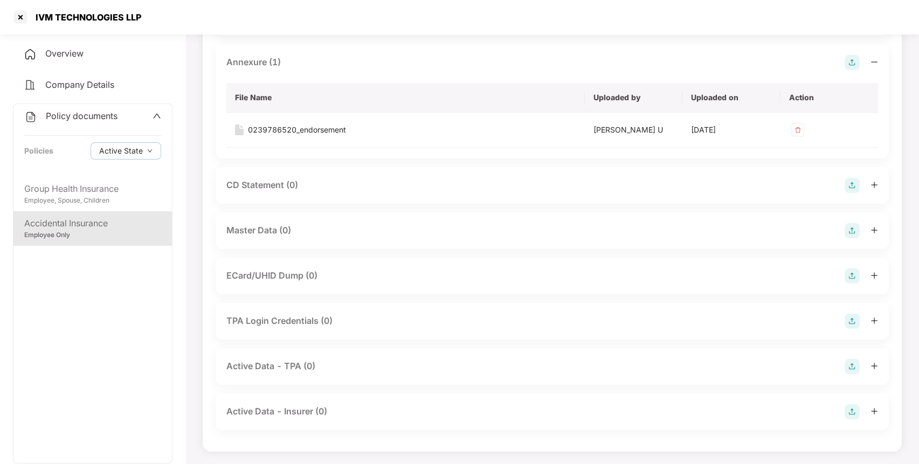
click at [849, 228] on img at bounding box center [851, 230] width 15 height 15
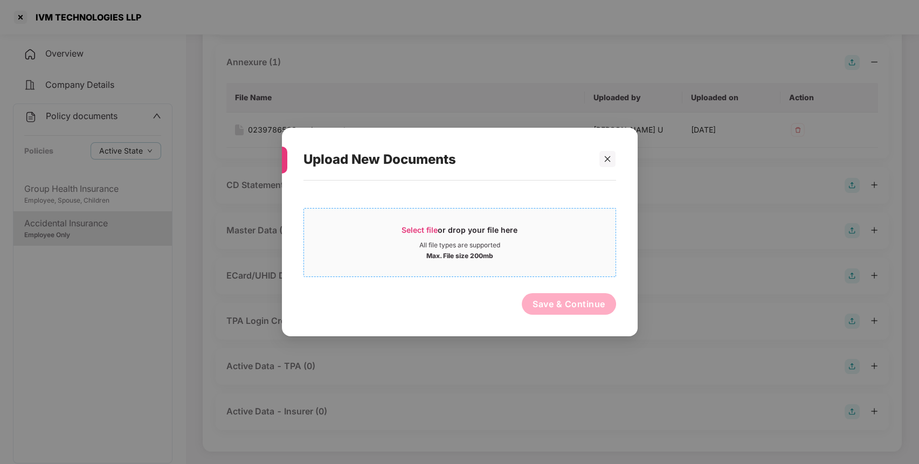
click at [405, 228] on span "Select file" at bounding box center [419, 229] width 36 height 9
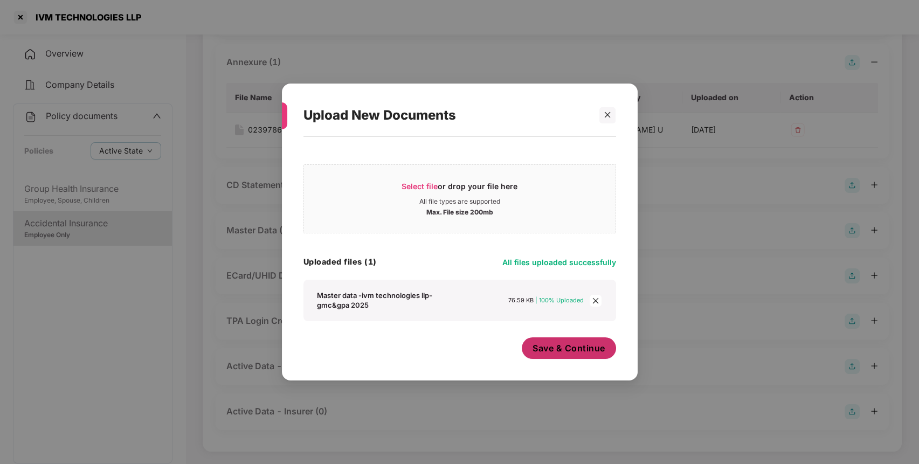
click at [565, 350] on span "Save & Continue" at bounding box center [568, 348] width 73 height 12
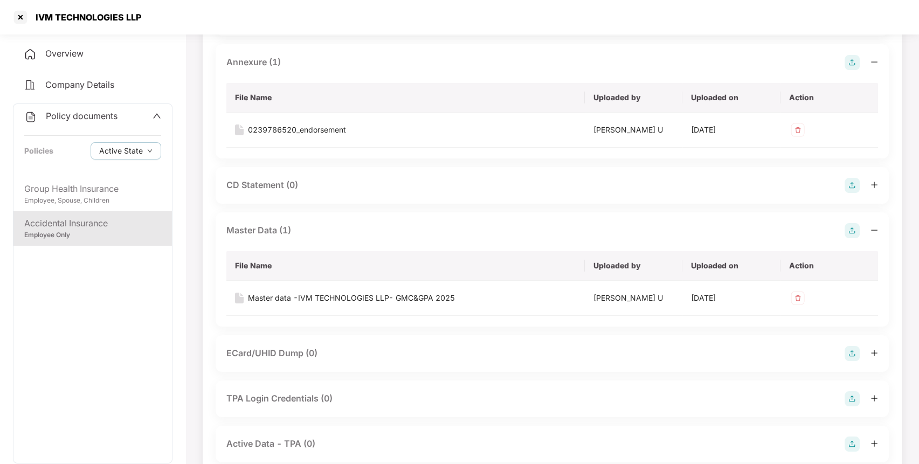
scroll to position [367, 0]
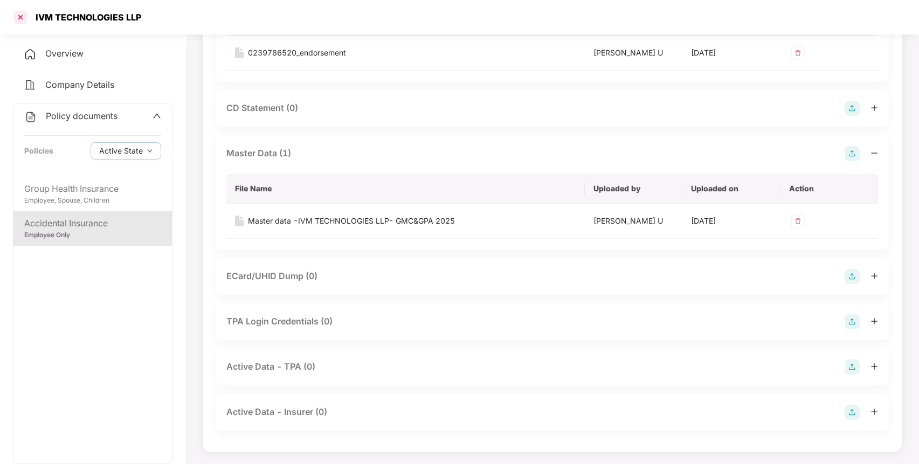
click at [24, 16] on div at bounding box center [20, 17] width 17 height 17
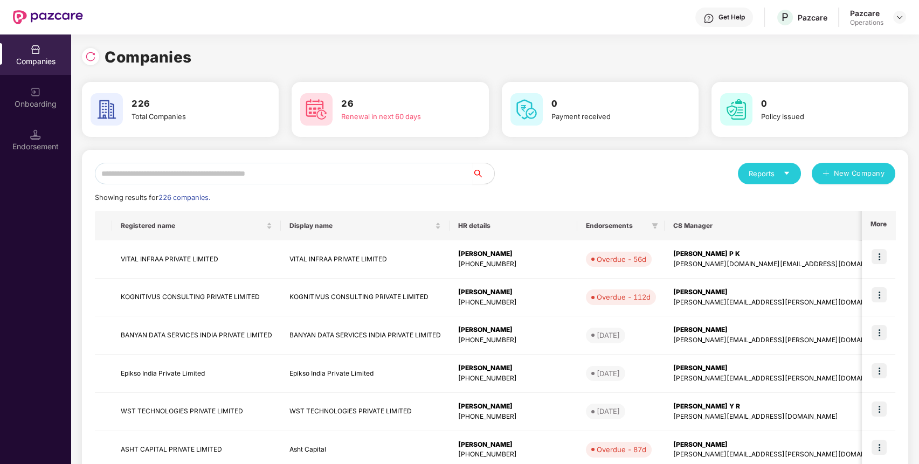
scroll to position [0, 0]
click at [163, 176] on input "text" at bounding box center [284, 174] width 378 height 22
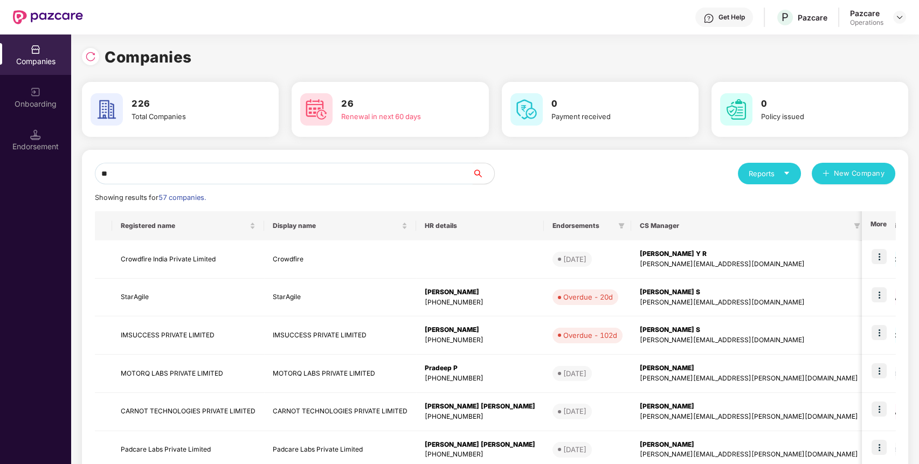
type input "*"
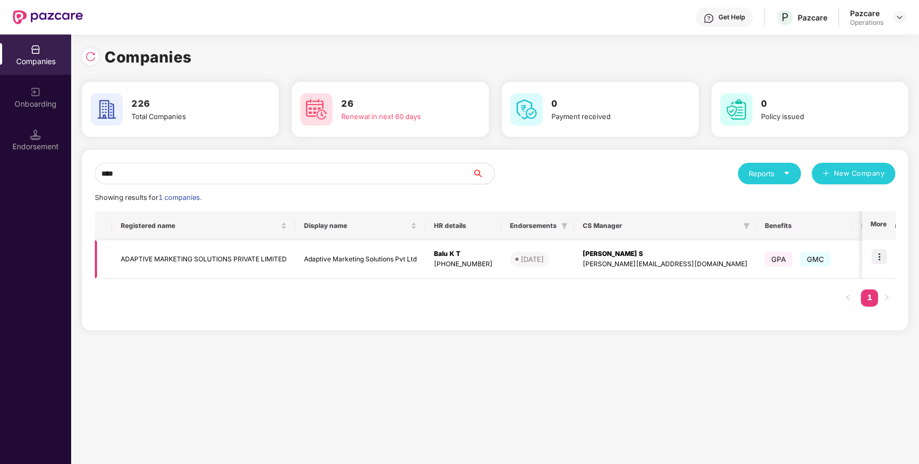
type input "****"
click at [147, 254] on td "ADAPTIVE MARKETING SOLUTIONS PRIVATE LIMITED" at bounding box center [203, 259] width 183 height 38
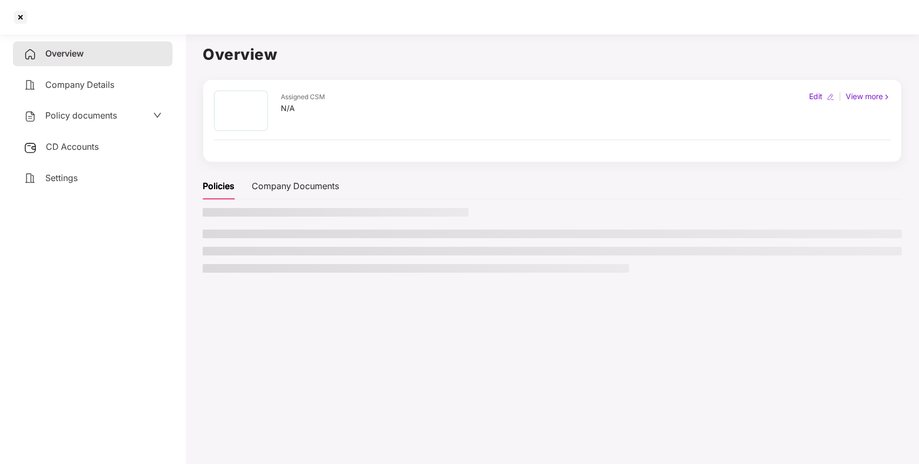
click at [93, 112] on span "Policy documents" at bounding box center [81, 115] width 72 height 11
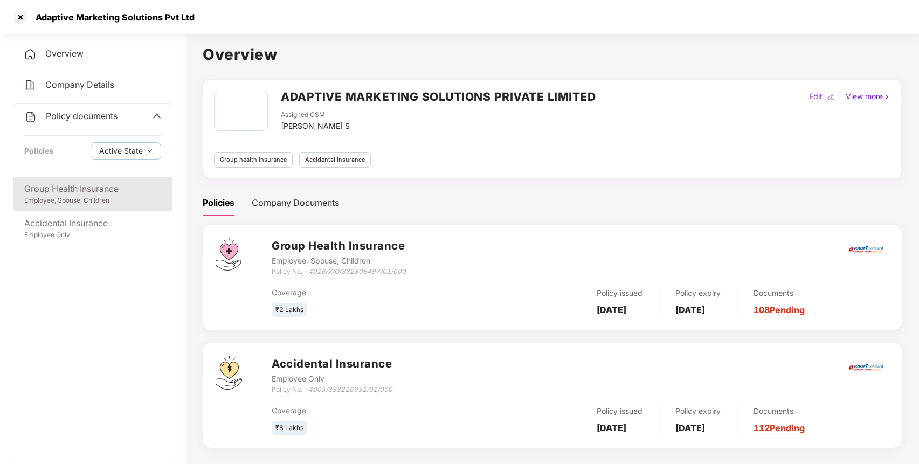
click at [72, 199] on div "Employee, Spouse, Children" at bounding box center [92, 201] width 137 height 10
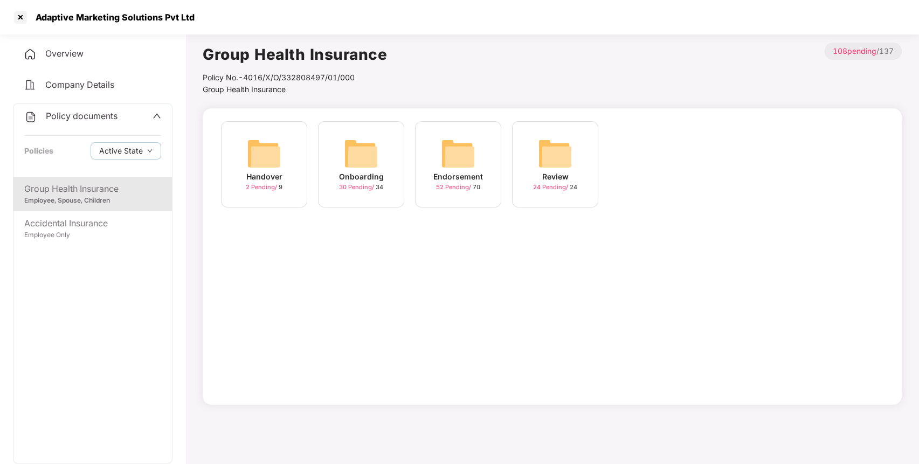
click at [450, 147] on img at bounding box center [458, 153] width 34 height 34
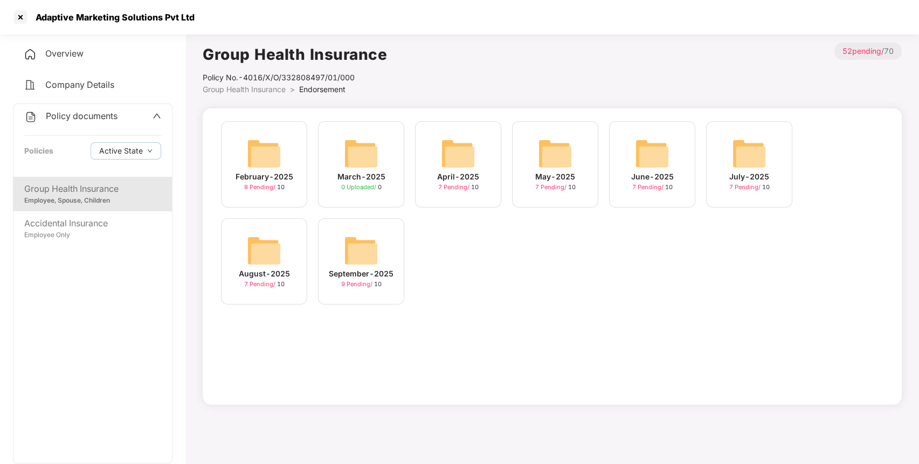
click at [367, 259] on img at bounding box center [361, 250] width 34 height 34
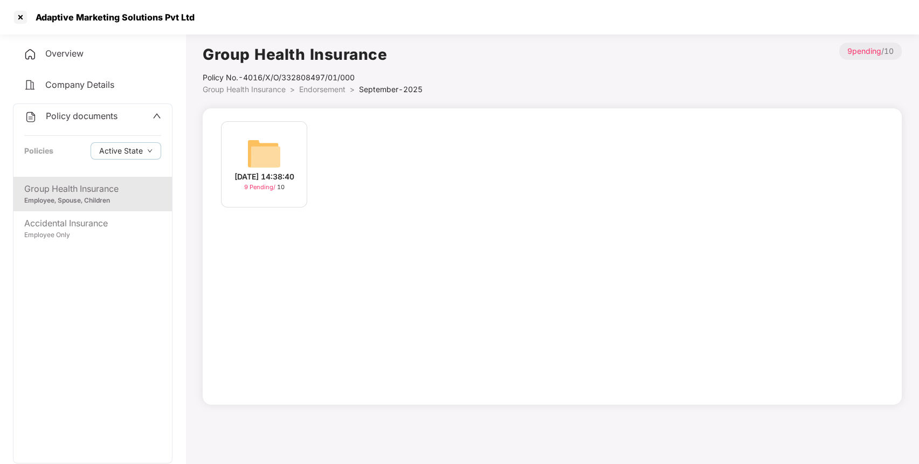
click at [282, 138] on div "[DATE] 14:38:40 9 Pending / 10" at bounding box center [264, 164] width 86 height 86
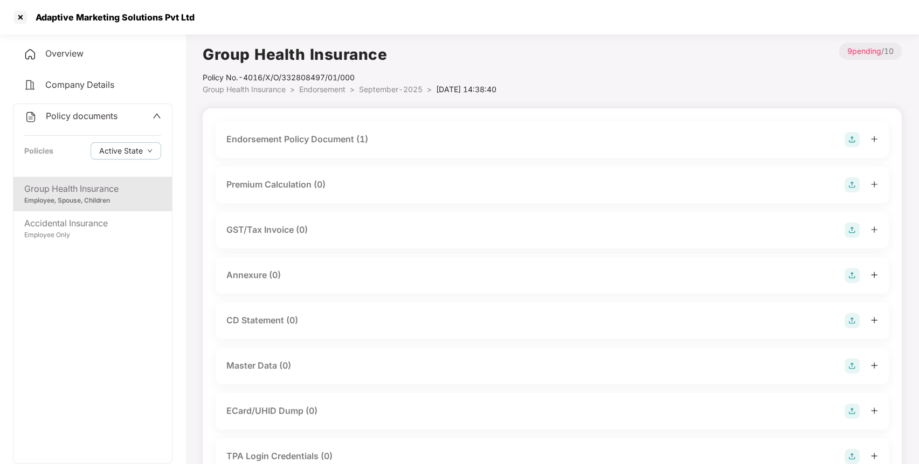
click at [404, 142] on div "Endorsement Policy Document (1)" at bounding box center [551, 139] width 651 height 15
